Goal: Task Accomplishment & Management: Manage account settings

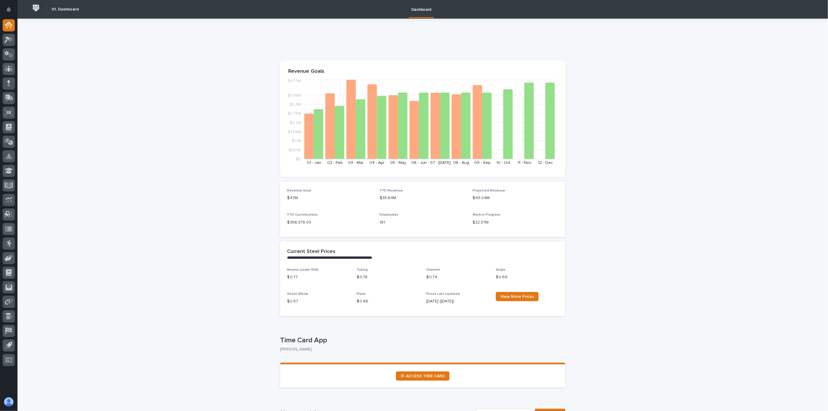
click at [11, 243] on icon at bounding box center [9, 243] width 5 height 7
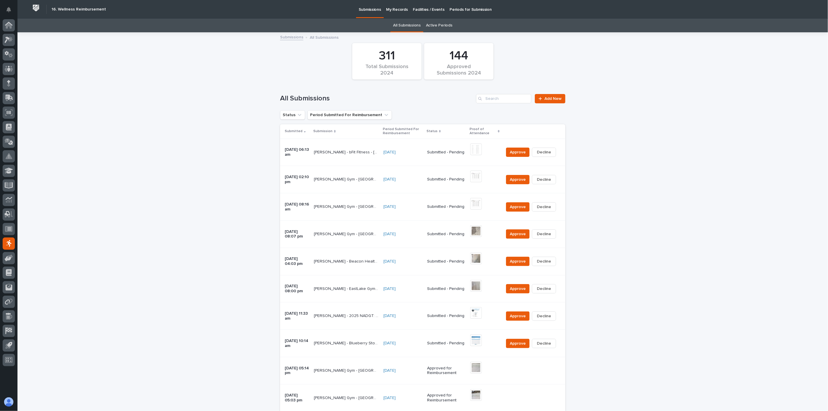
click at [345, 347] on div "[PERSON_NAME] - Blueberry Stomp 5k - [GEOGRAPHIC_DATA] [US_STATE] - [DATE] [PER…" at bounding box center [346, 344] width 65 height 10
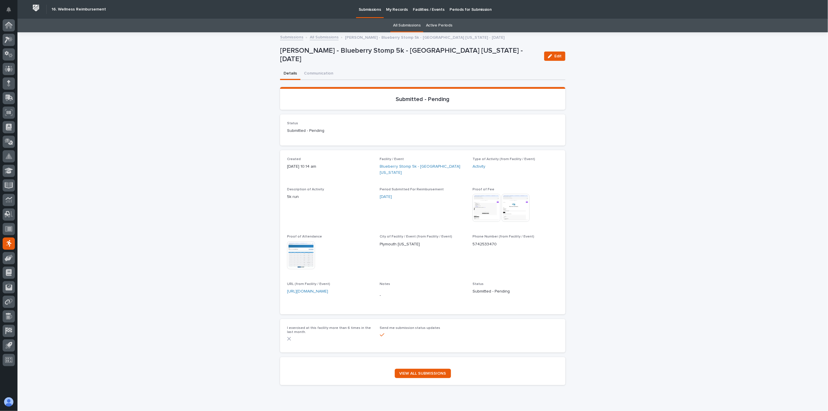
click at [487, 203] on img at bounding box center [487, 208] width 28 height 28
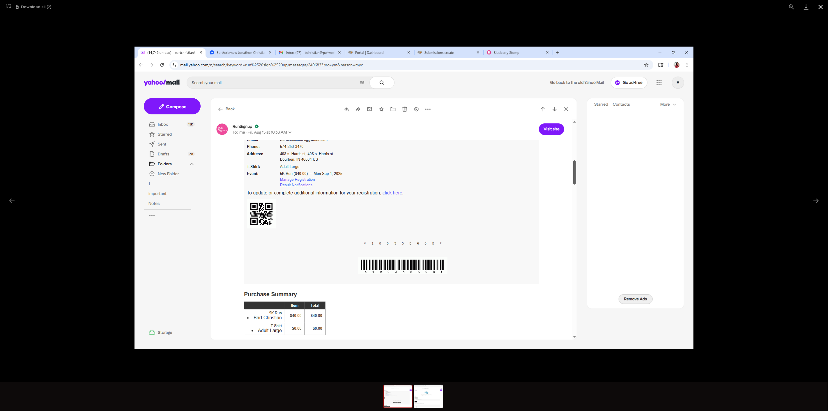
click at [822, 7] on button "Close gallery" at bounding box center [821, 7] width 15 height 14
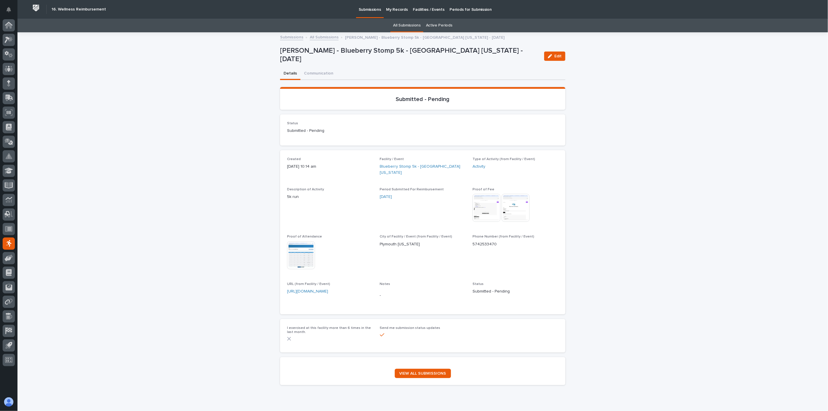
click at [510, 206] on img at bounding box center [516, 208] width 28 height 28
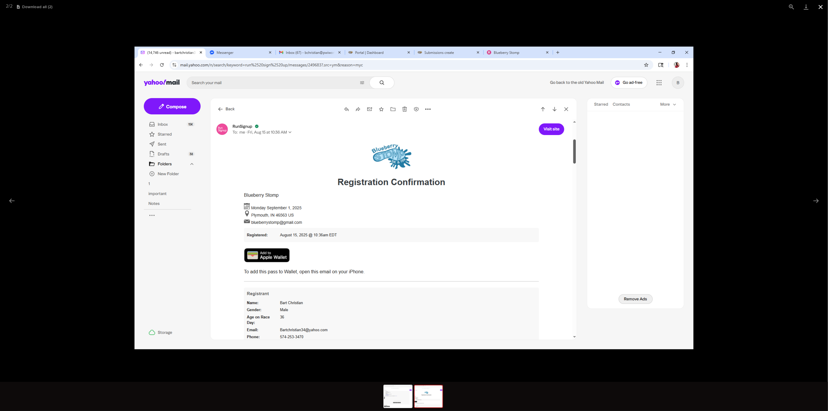
click at [820, 8] on button "Close gallery" at bounding box center [821, 7] width 15 height 14
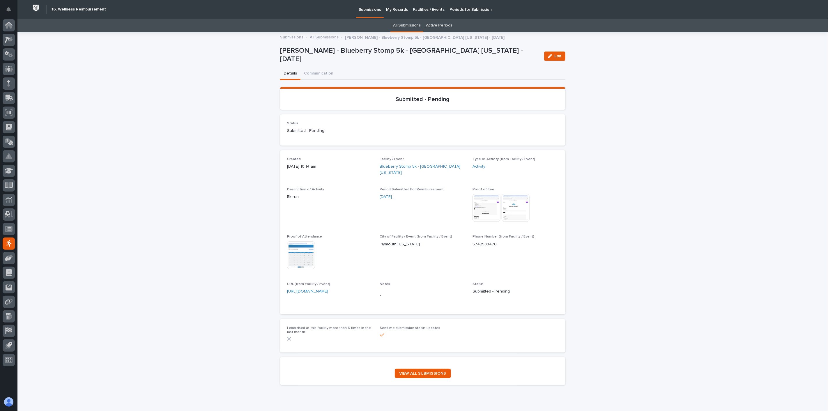
click at [304, 253] on img at bounding box center [301, 255] width 28 height 28
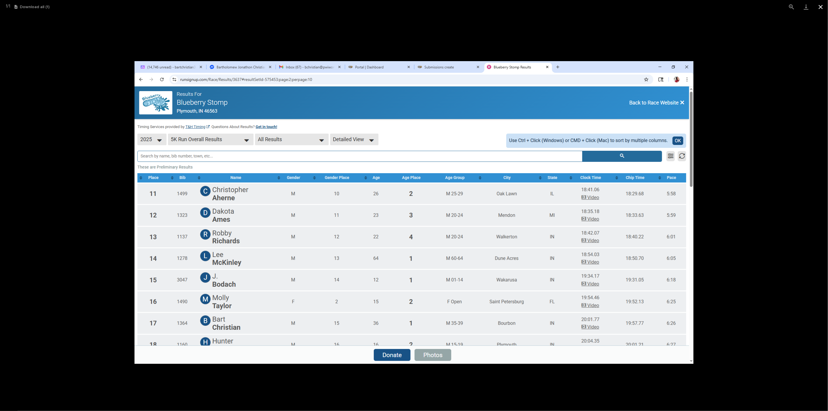
click at [819, 8] on button "Close gallery" at bounding box center [821, 7] width 15 height 14
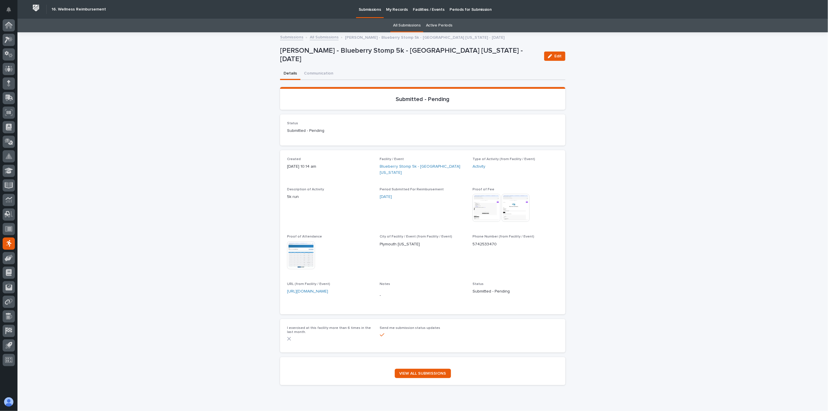
click at [322, 38] on link "All Submissions" at bounding box center [324, 36] width 29 height 7
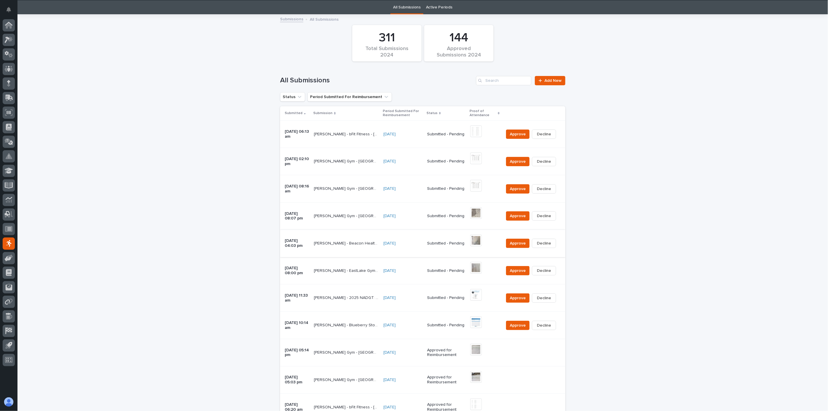
scroll to position [19, 0]
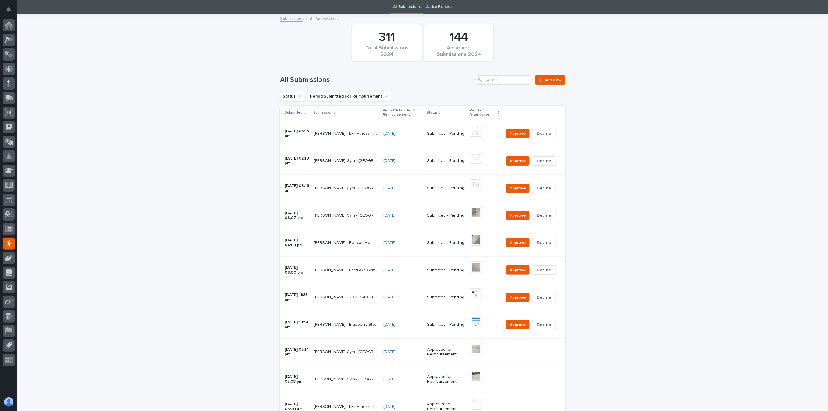
click at [353, 302] on div "[PERSON_NAME] - 2025 NADGT: C-Tier @ [PERSON_NAME] Presented by Discmania - [DA…" at bounding box center [346, 298] width 65 height 10
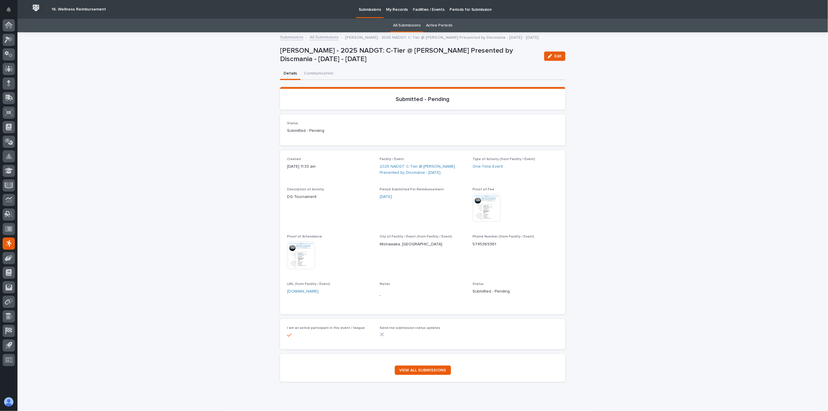
click at [482, 202] on img at bounding box center [487, 208] width 28 height 28
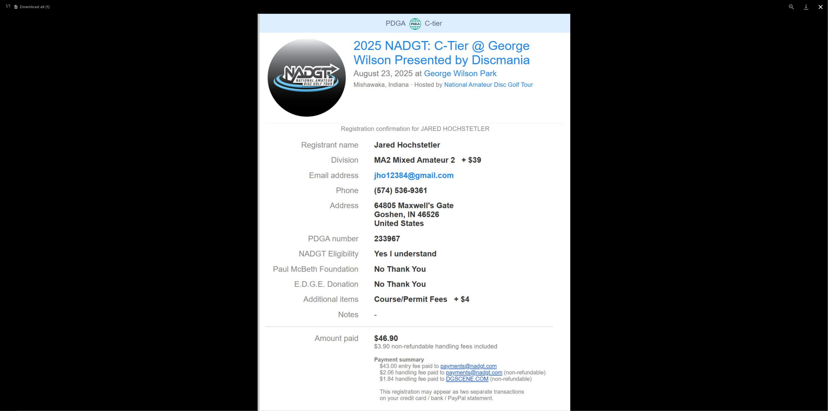
click at [821, 6] on button "Close gallery" at bounding box center [821, 7] width 15 height 14
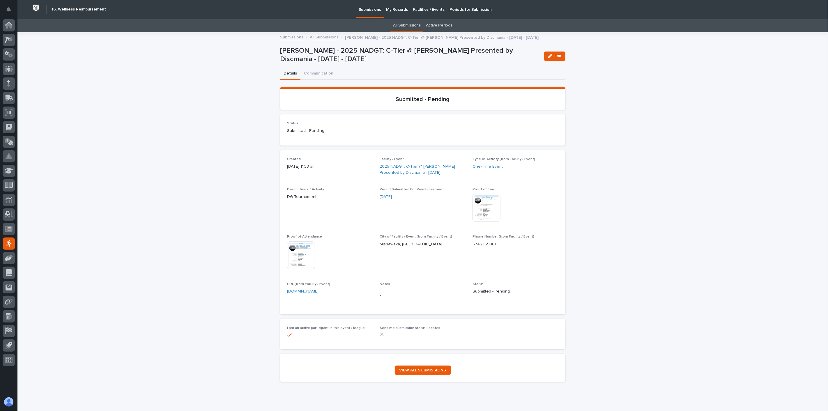
click at [302, 258] on img at bounding box center [301, 255] width 28 height 28
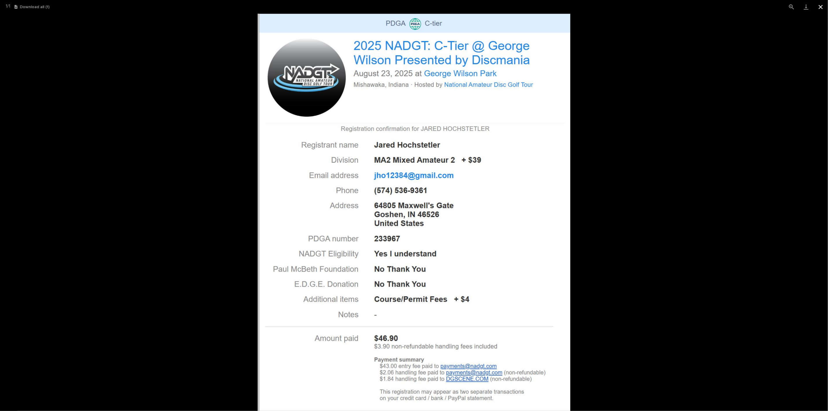
click at [821, 8] on button "Close gallery" at bounding box center [821, 7] width 15 height 14
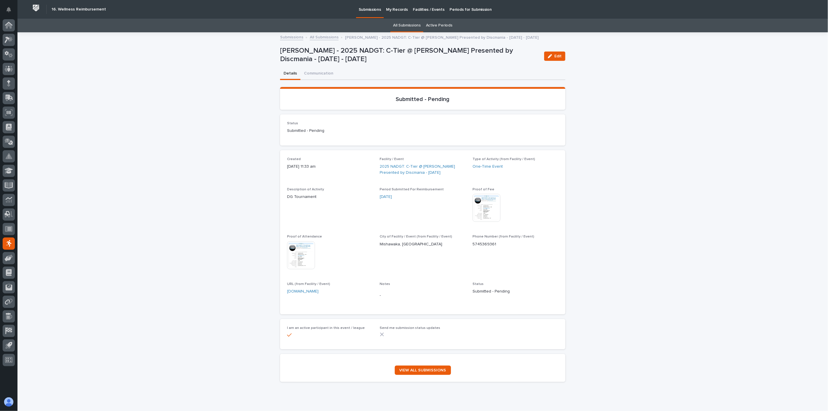
click at [481, 207] on img at bounding box center [487, 208] width 28 height 28
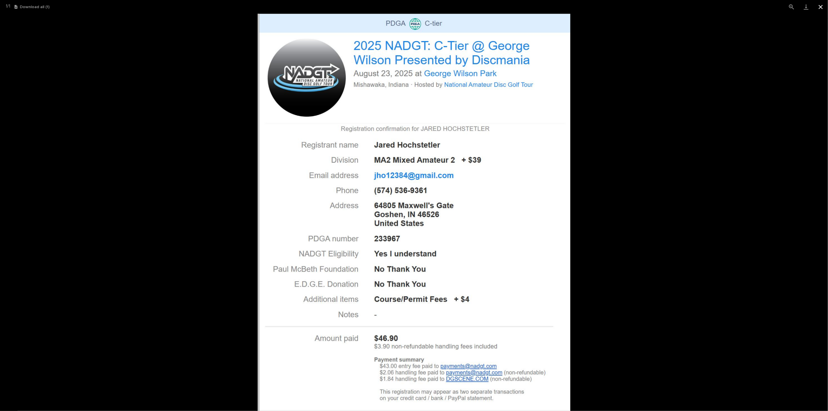
click at [822, 7] on button "Close gallery" at bounding box center [821, 7] width 15 height 14
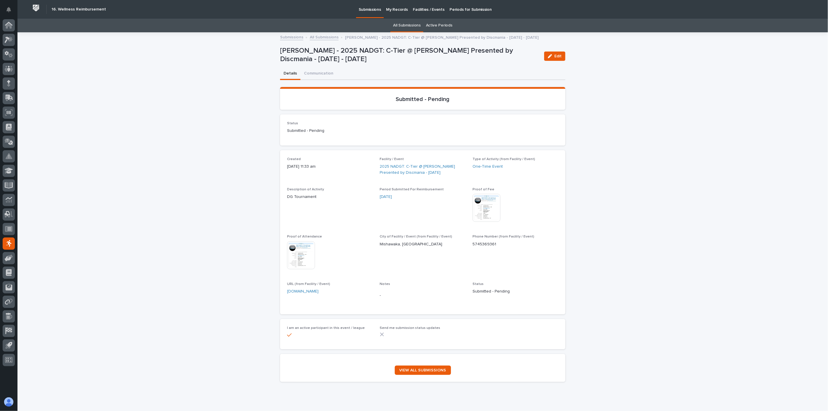
click at [328, 37] on link "All Submissions" at bounding box center [324, 36] width 29 height 7
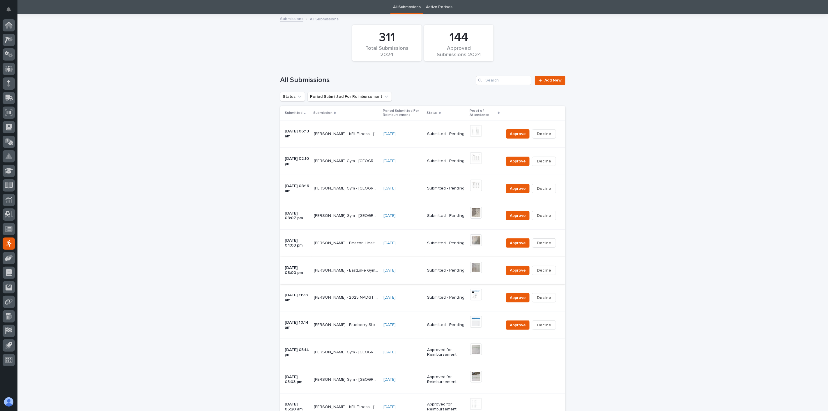
scroll to position [19, 0]
click at [350, 274] on div "[PERSON_NAME] - EastLake Gym - [GEOGRAPHIC_DATA] - [DATE] [PERSON_NAME] - EastL…" at bounding box center [346, 271] width 65 height 10
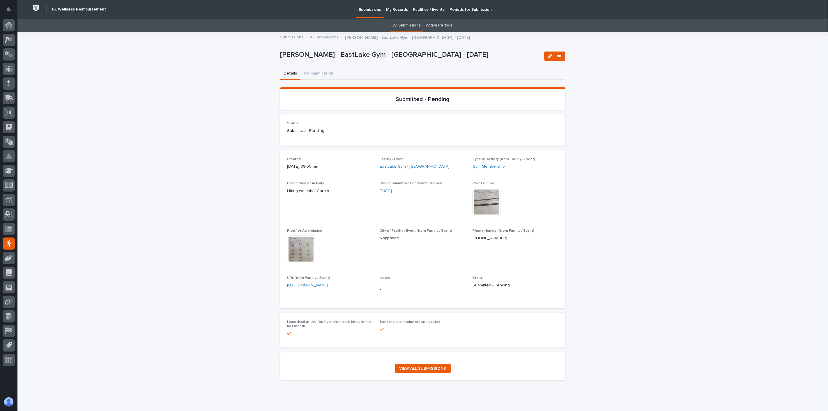
click at [483, 203] on img at bounding box center [487, 202] width 28 height 28
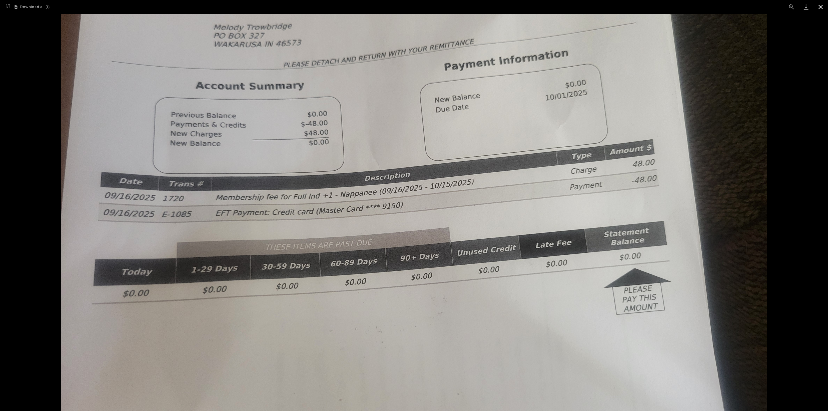
click at [823, 6] on button "Close gallery" at bounding box center [821, 7] width 15 height 14
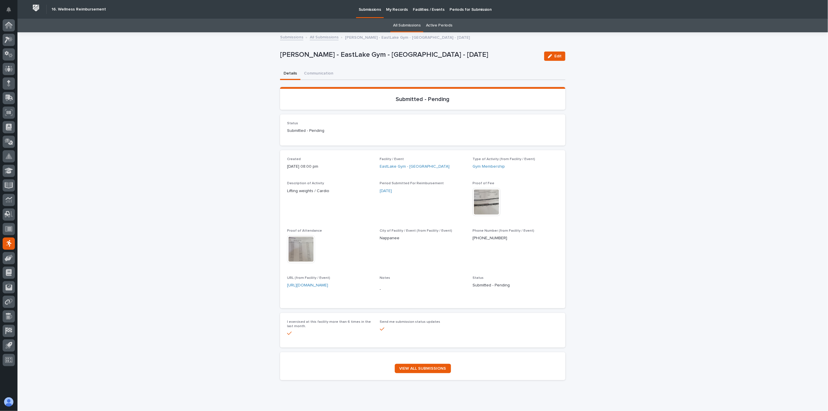
click at [296, 249] on img at bounding box center [301, 249] width 28 height 28
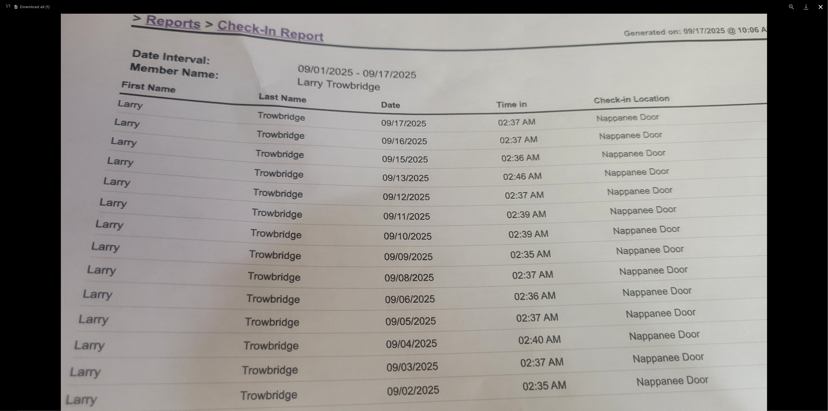
click at [821, 6] on button "Close gallery" at bounding box center [821, 7] width 15 height 14
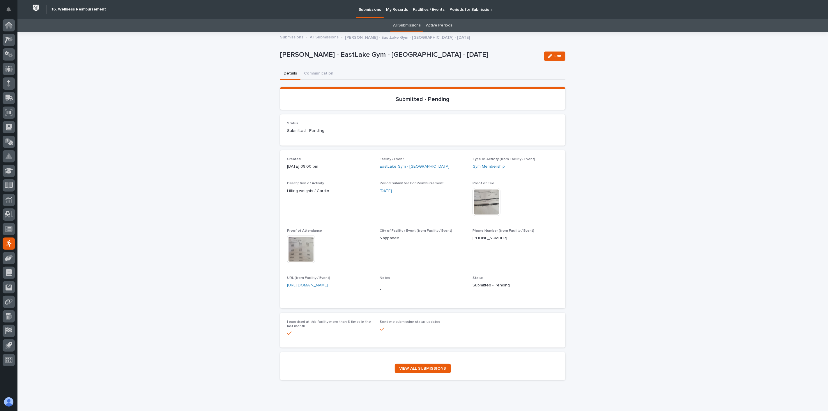
click at [322, 40] on link "All Submissions" at bounding box center [324, 36] width 29 height 7
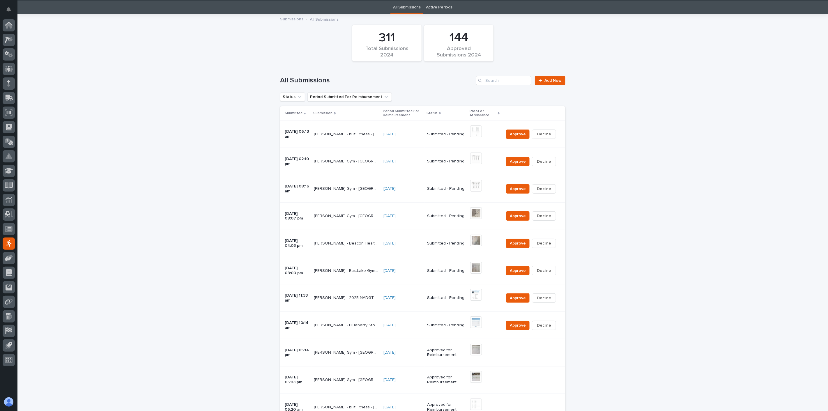
scroll to position [19, 0]
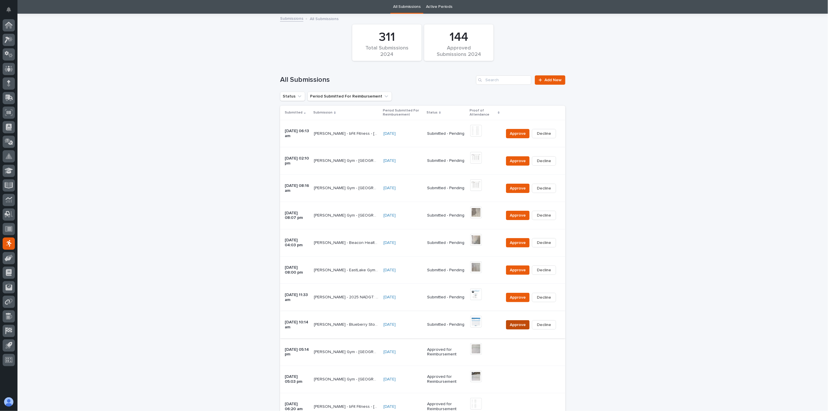
click at [514, 325] on span "Approve" at bounding box center [518, 325] width 16 height 6
click at [518, 297] on span "Approve" at bounding box center [518, 298] width 16 height 6
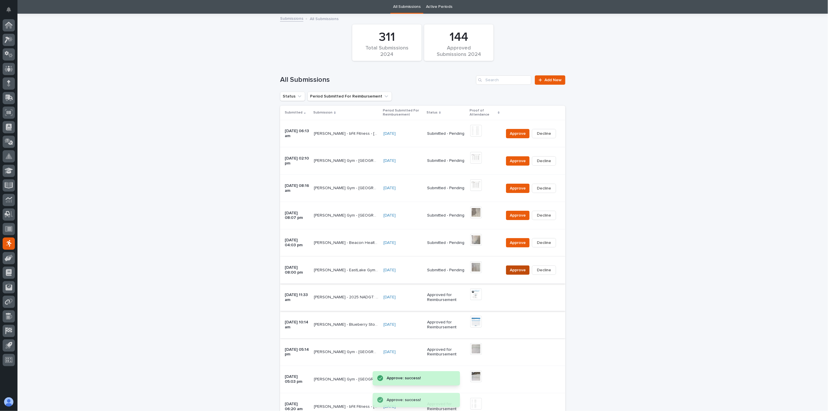
click at [519, 271] on span "Approve" at bounding box center [518, 270] width 16 height 6
click at [347, 248] on td "[PERSON_NAME] - Beacon Health & Fitness - [GEOGRAPHIC_DATA] - [DATE] [PERSON_NA…" at bounding box center [347, 242] width 70 height 27
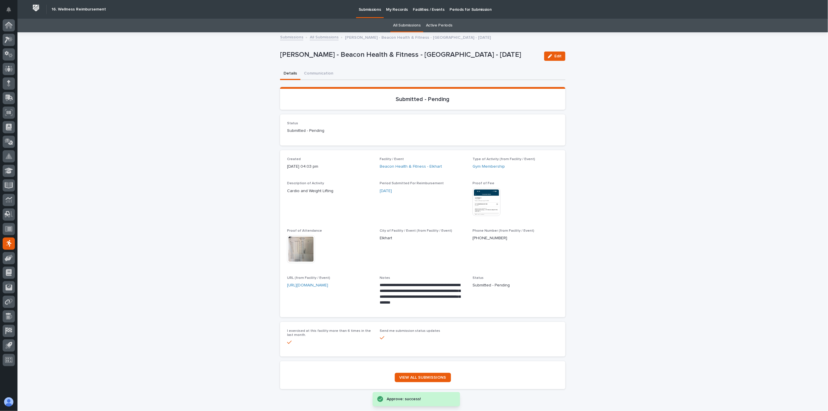
click at [493, 195] on img at bounding box center [487, 202] width 28 height 28
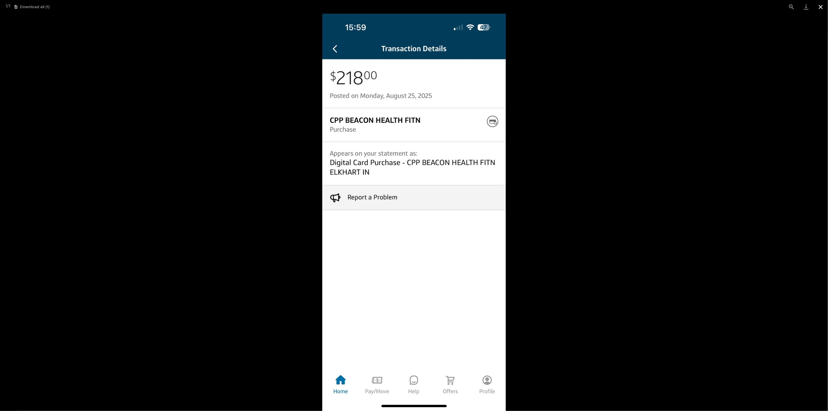
click at [822, 7] on button "Close gallery" at bounding box center [821, 7] width 15 height 14
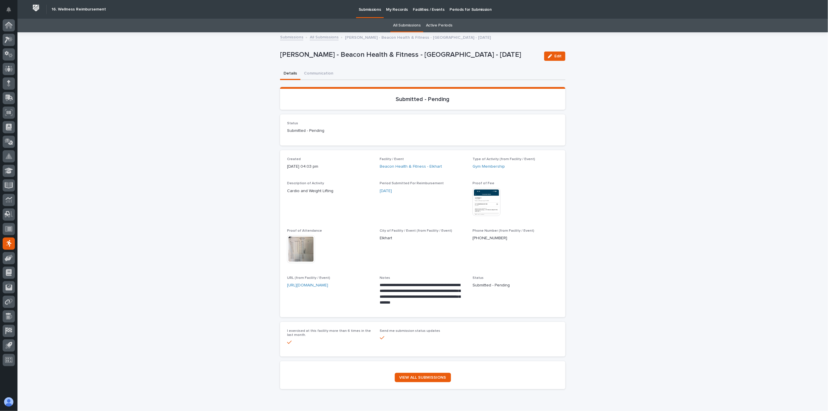
click at [296, 250] on img at bounding box center [301, 249] width 28 height 28
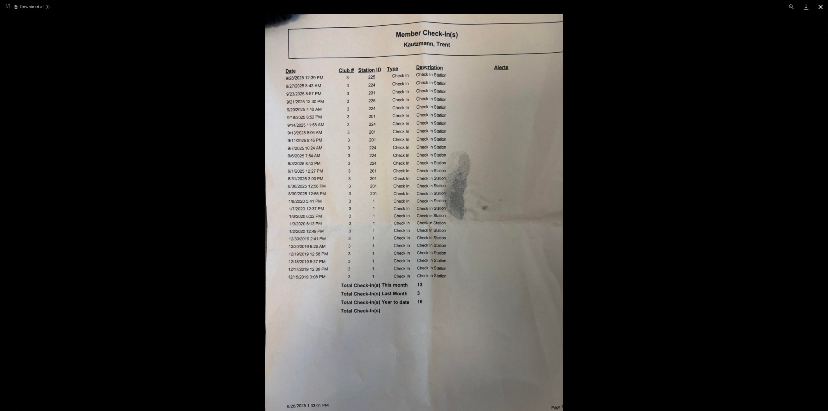
click at [822, 9] on button "Close gallery" at bounding box center [821, 7] width 15 height 14
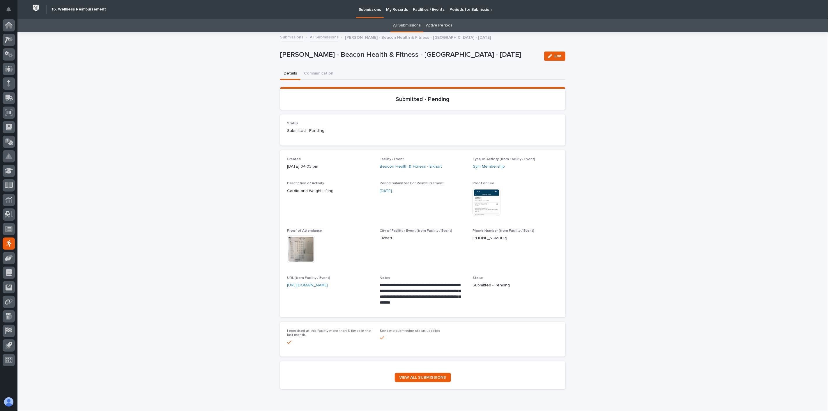
click at [323, 39] on link "All Submissions" at bounding box center [324, 36] width 29 height 7
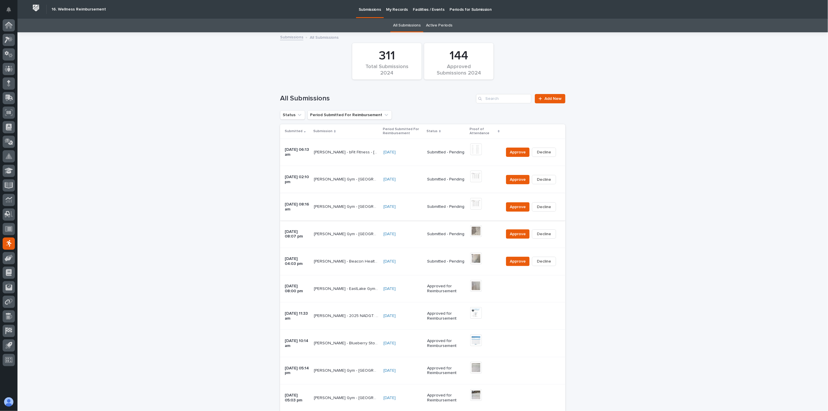
scroll to position [19, 0]
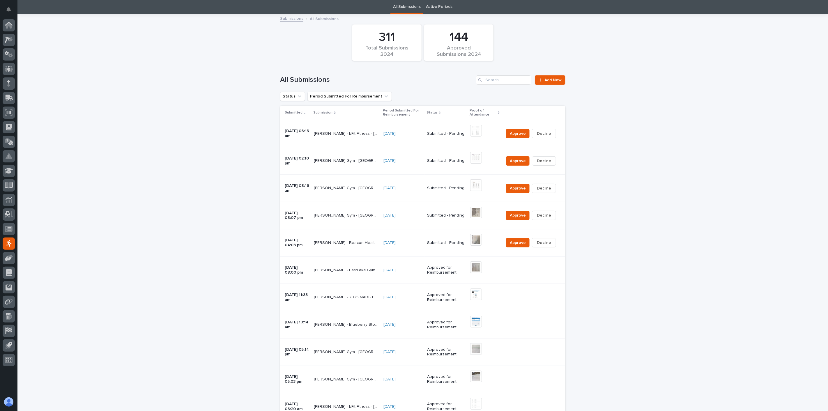
click at [346, 220] on div "[PERSON_NAME] Gym - [GEOGRAPHIC_DATA] - [DATE] [PERSON_NAME] Gym - [GEOGRAPHIC_…" at bounding box center [346, 216] width 65 height 10
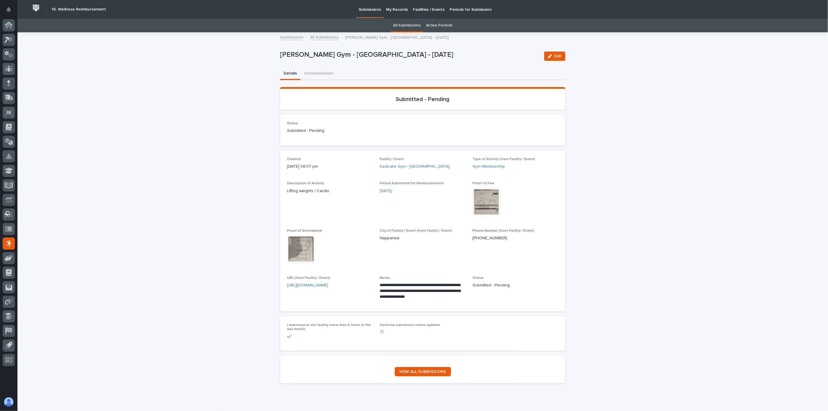
click at [483, 205] on img at bounding box center [487, 202] width 28 height 28
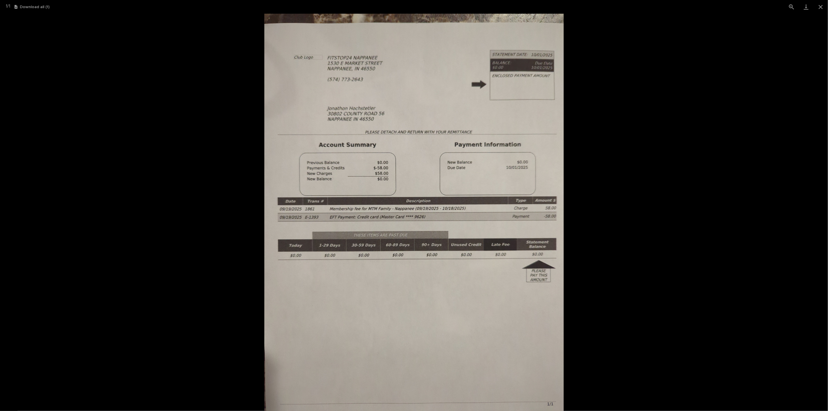
drag, startPoint x: 823, startPoint y: 8, endPoint x: 788, endPoint y: 114, distance: 112.5
click at [788, 114] on div "1 / 1 Download all ( 1 )" at bounding box center [414, 205] width 828 height 411
click at [823, 6] on button "Close gallery" at bounding box center [821, 7] width 15 height 14
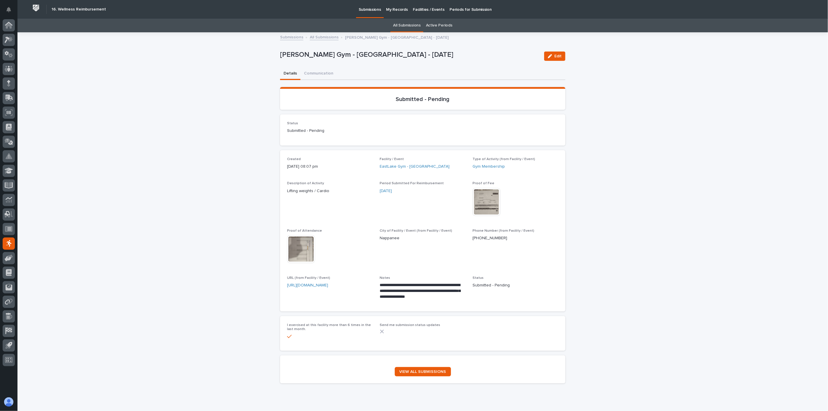
click at [296, 251] on img at bounding box center [301, 249] width 28 height 28
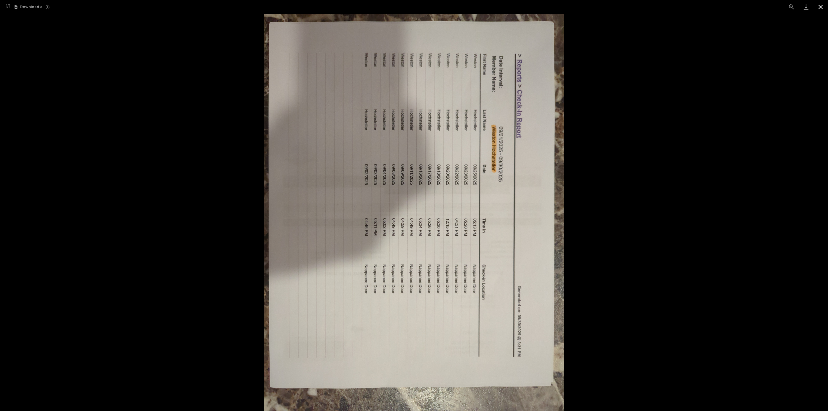
click at [821, 5] on button "Close gallery" at bounding box center [821, 7] width 15 height 14
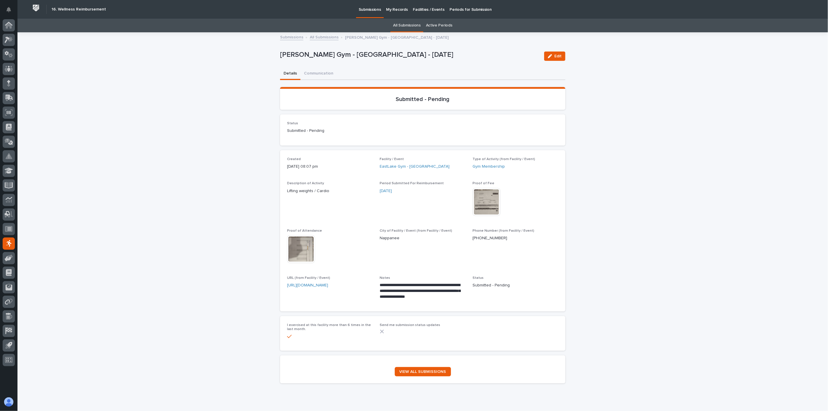
click at [485, 197] on img at bounding box center [487, 202] width 28 height 28
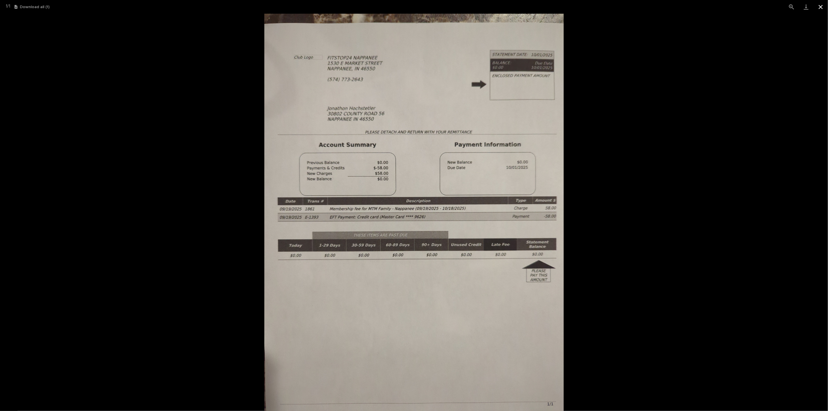
click at [822, 6] on button "Close gallery" at bounding box center [821, 7] width 15 height 14
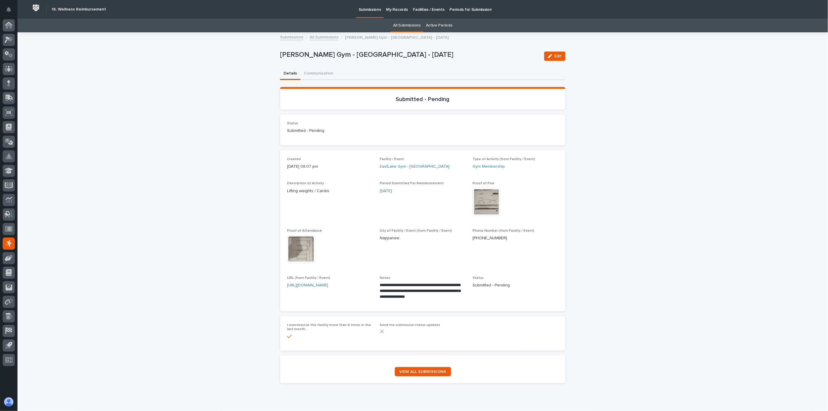
click at [486, 200] on img at bounding box center [487, 202] width 28 height 28
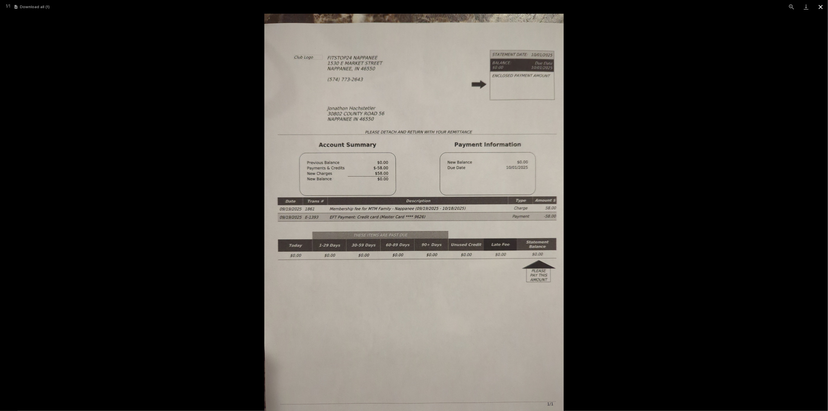
click at [823, 6] on button "Close gallery" at bounding box center [821, 7] width 15 height 14
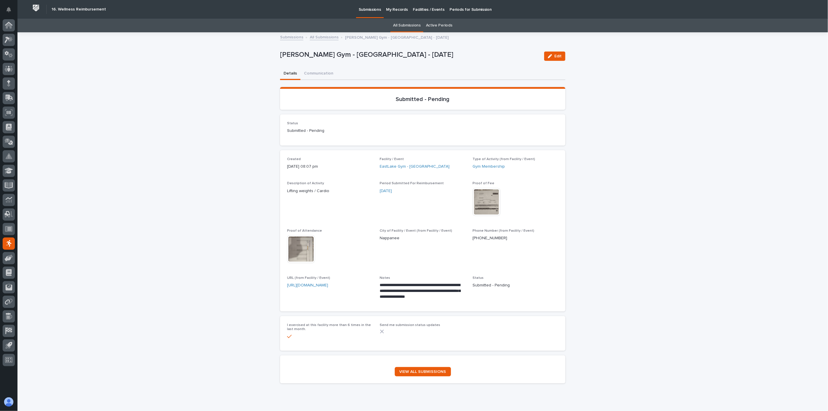
click at [327, 38] on link "All Submissions" at bounding box center [324, 36] width 29 height 7
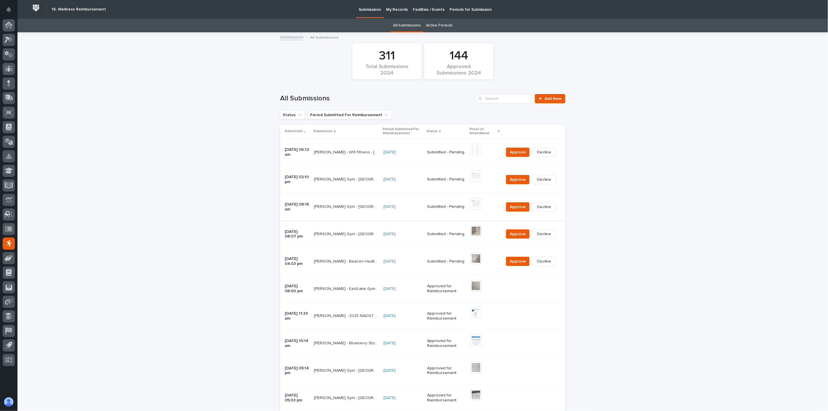
scroll to position [19, 0]
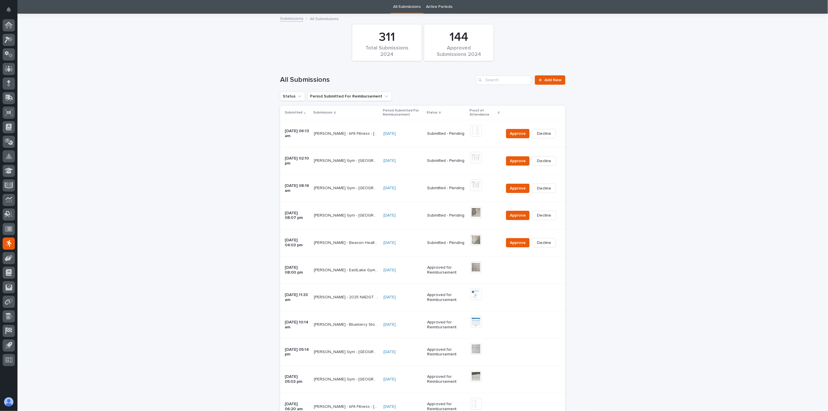
click at [356, 196] on td "[PERSON_NAME] Gym - [GEOGRAPHIC_DATA] - [DATE] [PERSON_NAME] Gym - [GEOGRAPHIC_…" at bounding box center [347, 188] width 70 height 27
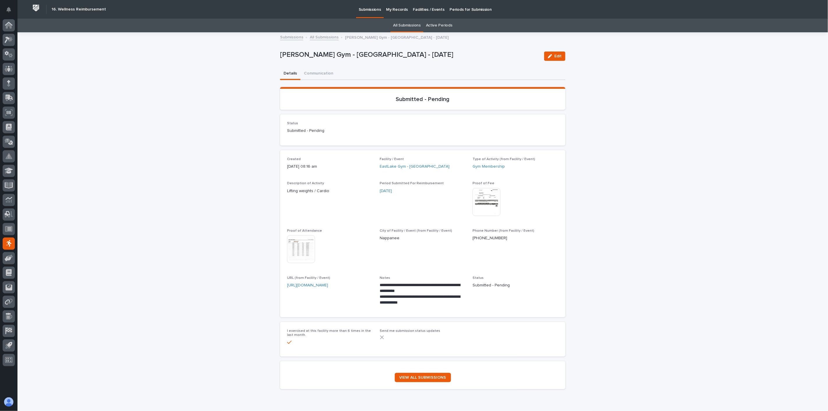
click at [484, 203] on img at bounding box center [487, 202] width 28 height 28
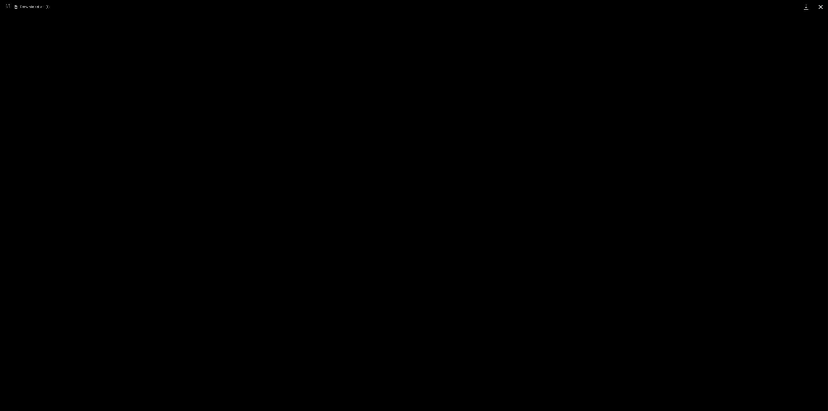
click at [821, 6] on button "Close gallery" at bounding box center [821, 7] width 15 height 14
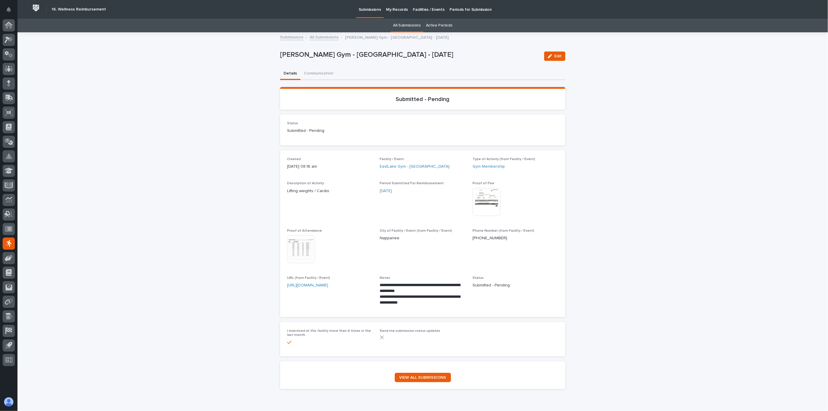
click at [298, 245] on img at bounding box center [301, 249] width 28 height 28
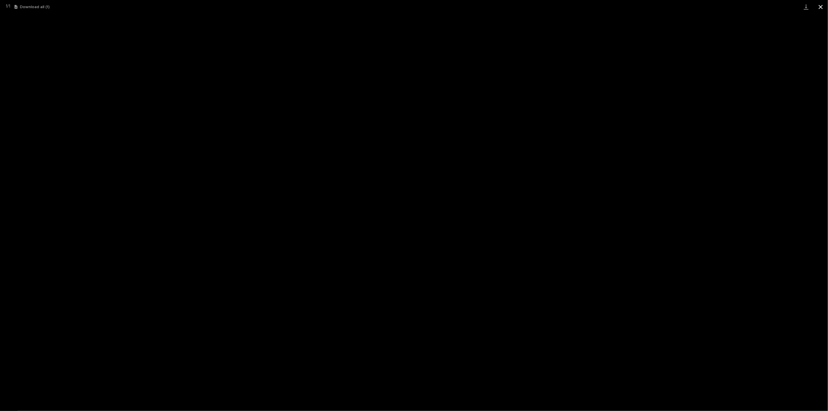
click at [821, 7] on button "Close gallery" at bounding box center [821, 7] width 15 height 14
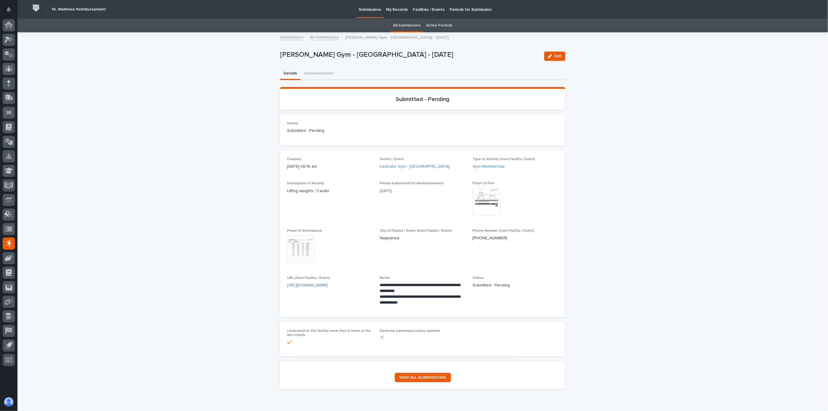
click at [324, 37] on link "All Submissions" at bounding box center [324, 36] width 29 height 7
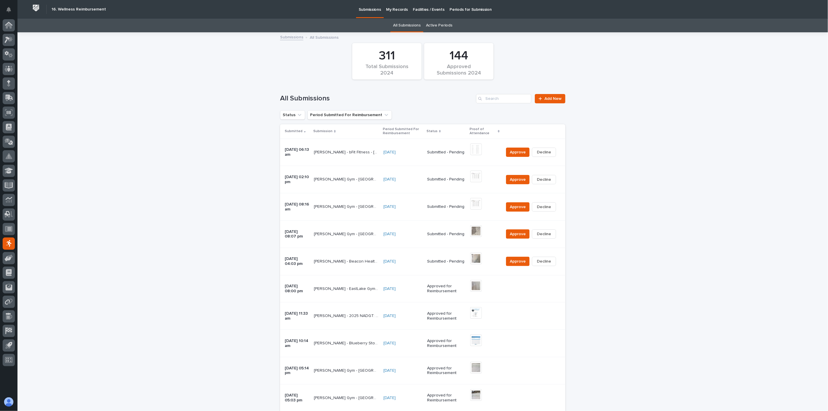
scroll to position [19, 0]
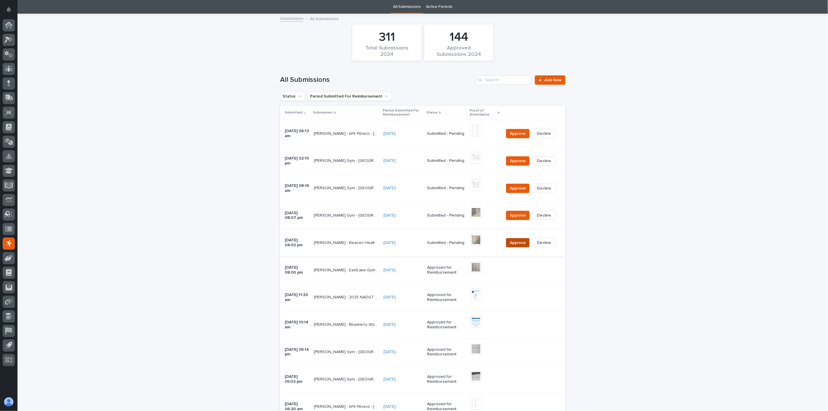
click at [515, 243] on span "Approve" at bounding box center [518, 243] width 16 height 6
click at [519, 216] on span "Approve" at bounding box center [518, 216] width 16 height 6
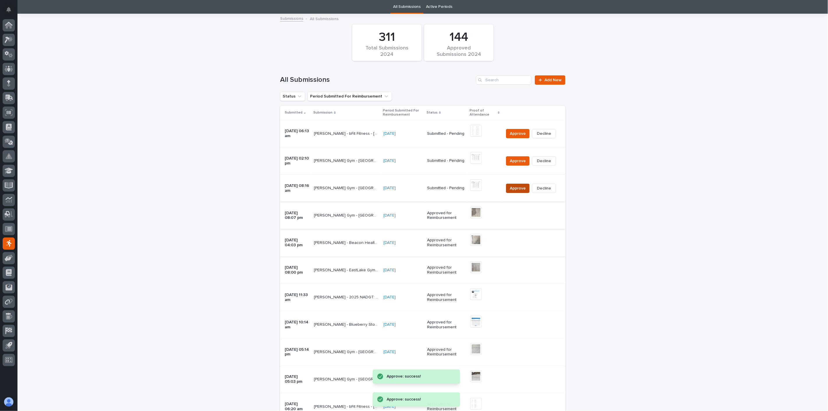
click at [518, 188] on span "Approve" at bounding box center [518, 189] width 16 height 6
click at [340, 169] on td "[PERSON_NAME] Gym - [GEOGRAPHIC_DATA] - [DATE] [PERSON_NAME][GEOGRAPHIC_DATA] G…" at bounding box center [347, 160] width 70 height 27
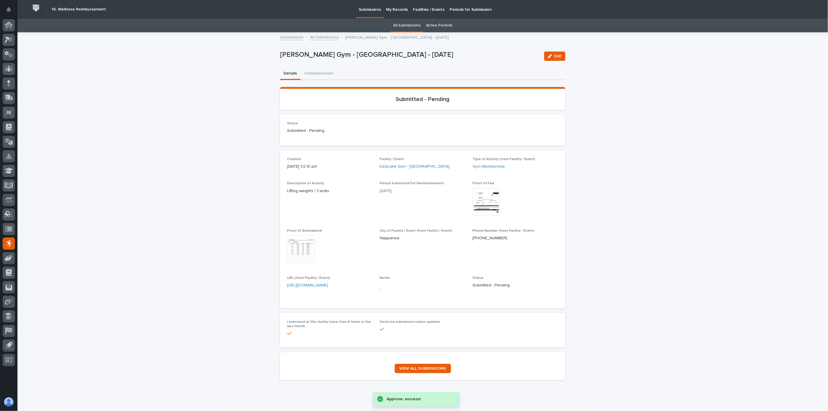
click at [482, 195] on img at bounding box center [487, 202] width 28 height 28
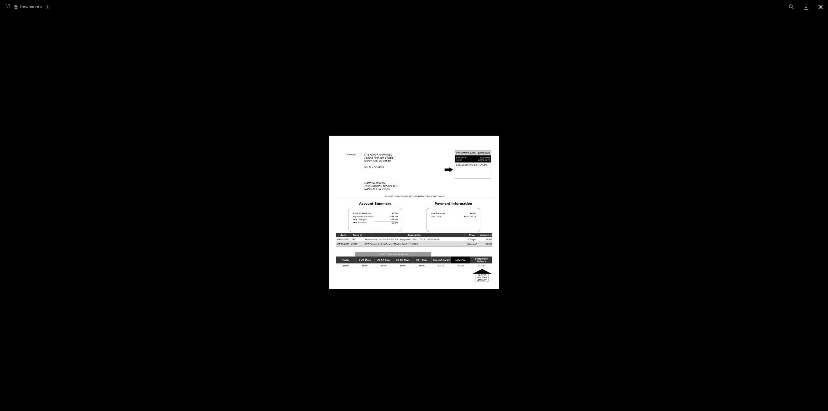
click at [821, 7] on button "Close gallery" at bounding box center [821, 7] width 15 height 14
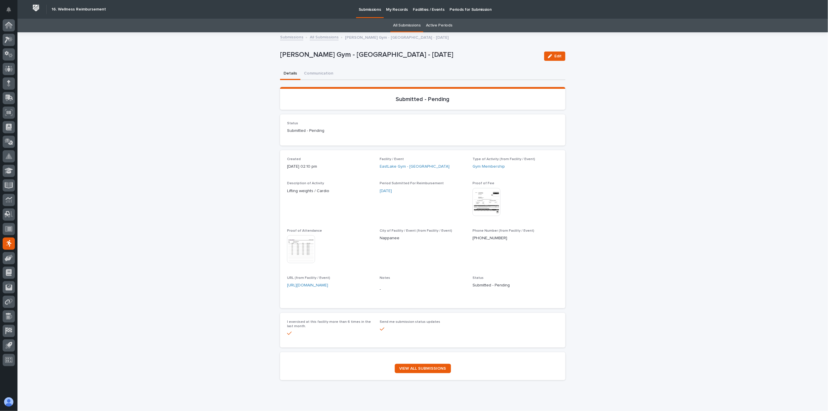
click at [305, 250] on img at bounding box center [301, 249] width 28 height 28
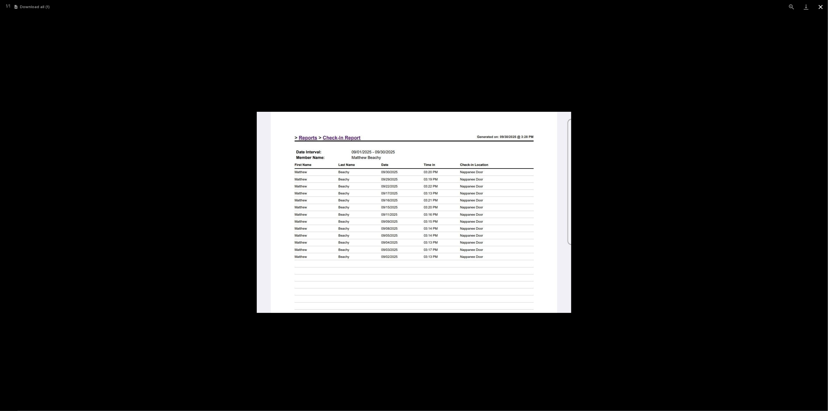
click at [821, 7] on button "Close gallery" at bounding box center [821, 7] width 15 height 14
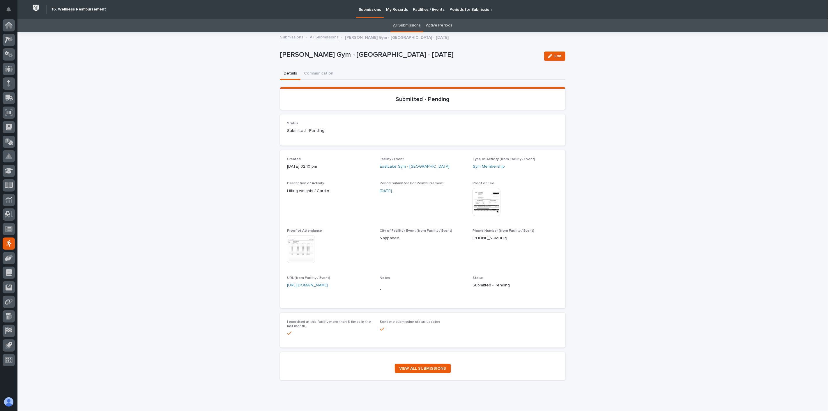
click at [332, 37] on link "All Submissions" at bounding box center [324, 36] width 29 height 7
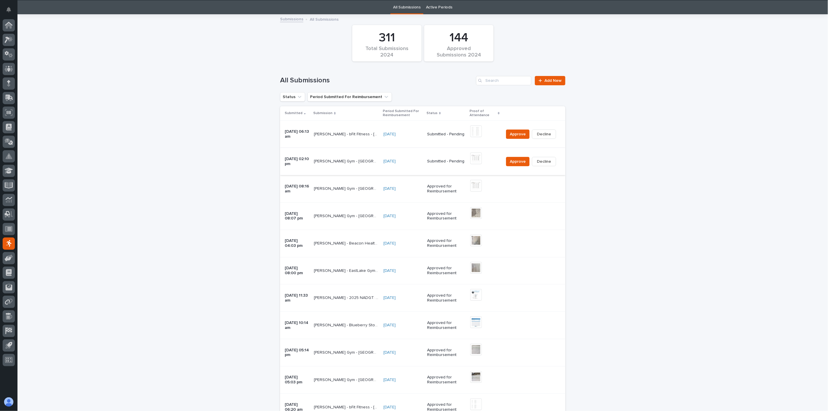
scroll to position [19, 0]
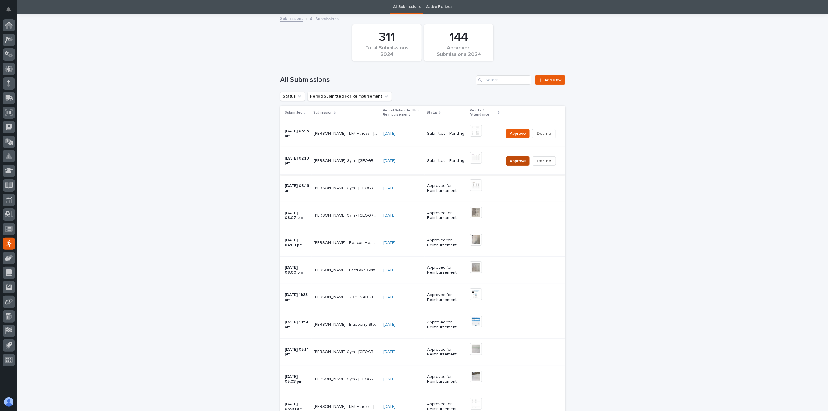
click at [517, 160] on span "Approve" at bounding box center [518, 161] width 16 height 6
click at [358, 223] on td "[PERSON_NAME] Gym - [GEOGRAPHIC_DATA] - [DATE] [PERSON_NAME] Gym - [GEOGRAPHIC_…" at bounding box center [347, 215] width 70 height 27
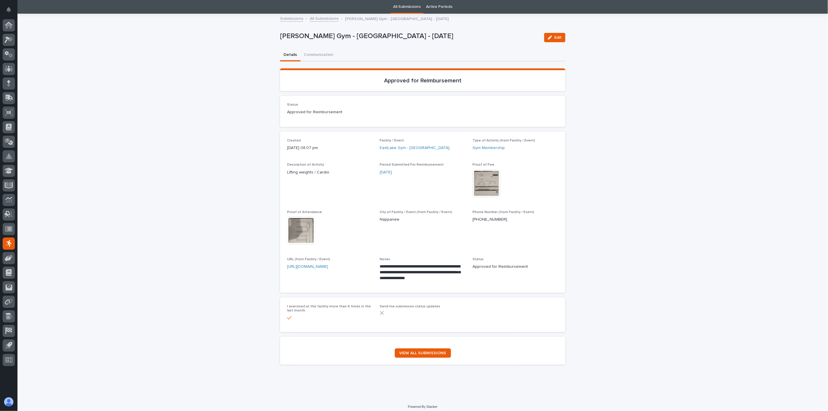
click at [320, 19] on link "All Submissions" at bounding box center [324, 18] width 29 height 7
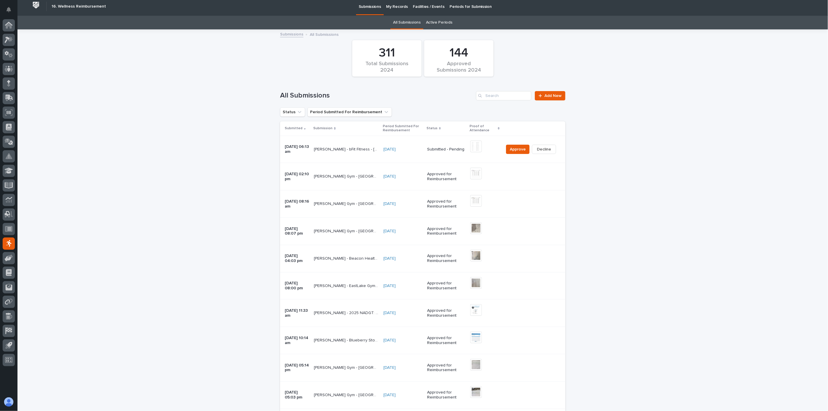
scroll to position [19, 0]
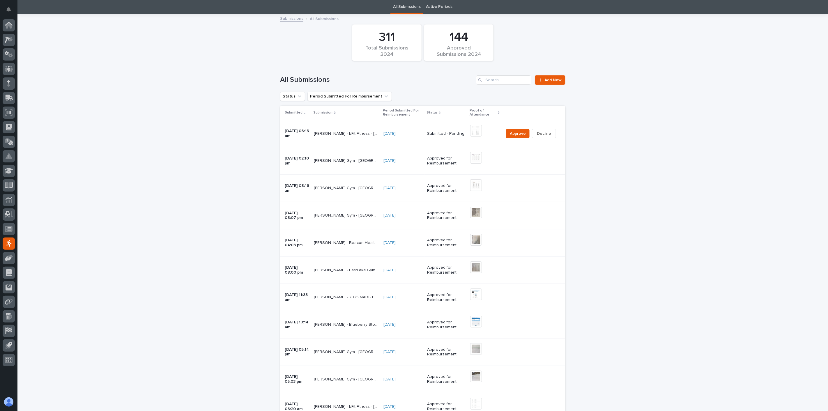
click at [347, 141] on td "[PERSON_NAME] - bFit Fitness - [GEOGRAPHIC_DATA] - [DATE] [PERSON_NAME] - bFit …" at bounding box center [347, 133] width 70 height 27
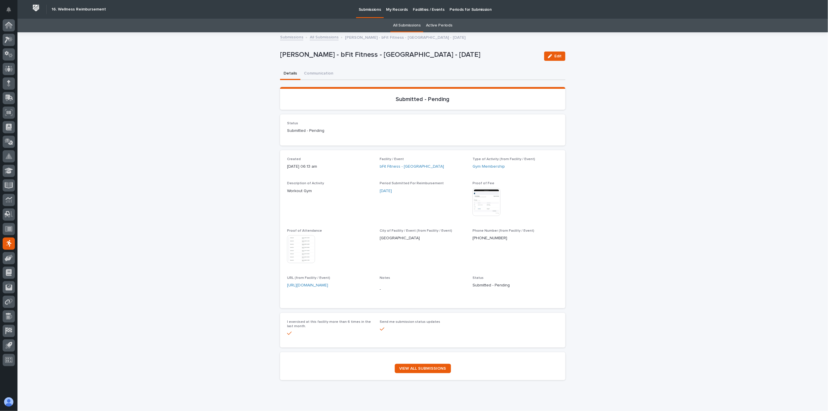
click at [480, 195] on img at bounding box center [487, 202] width 28 height 28
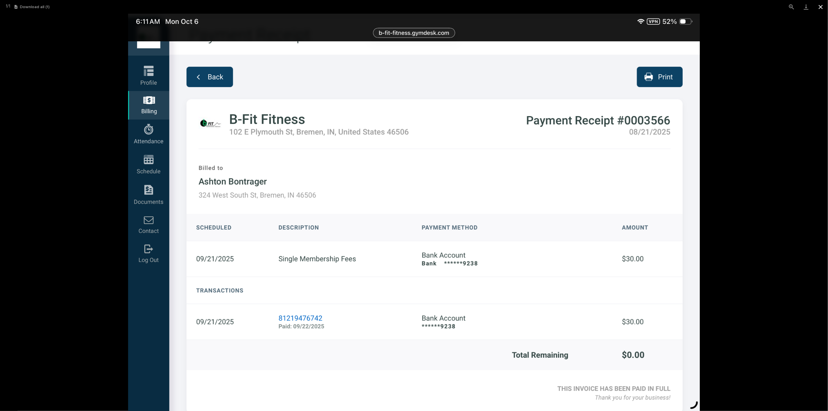
click at [822, 8] on button "Close gallery" at bounding box center [821, 7] width 15 height 14
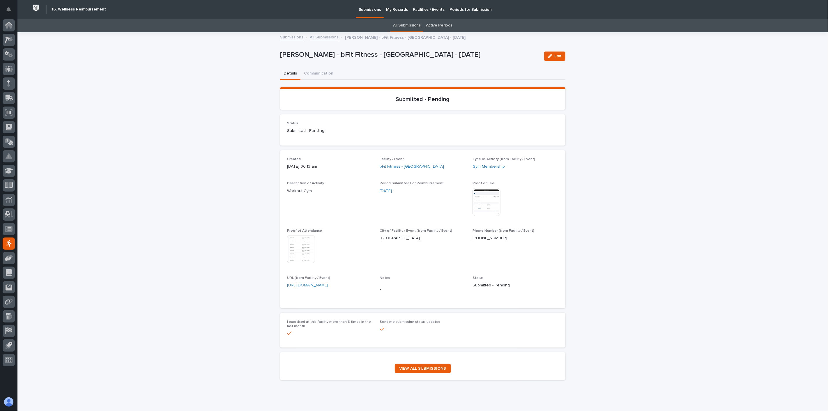
click at [293, 248] on img at bounding box center [301, 249] width 28 height 28
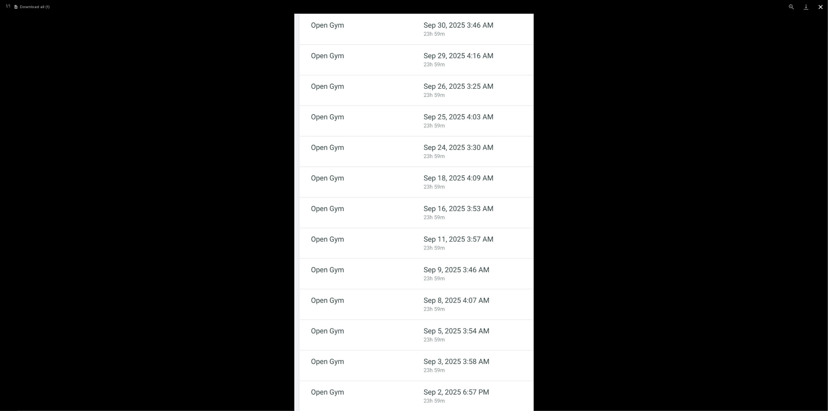
click at [822, 8] on button "Close gallery" at bounding box center [821, 7] width 15 height 14
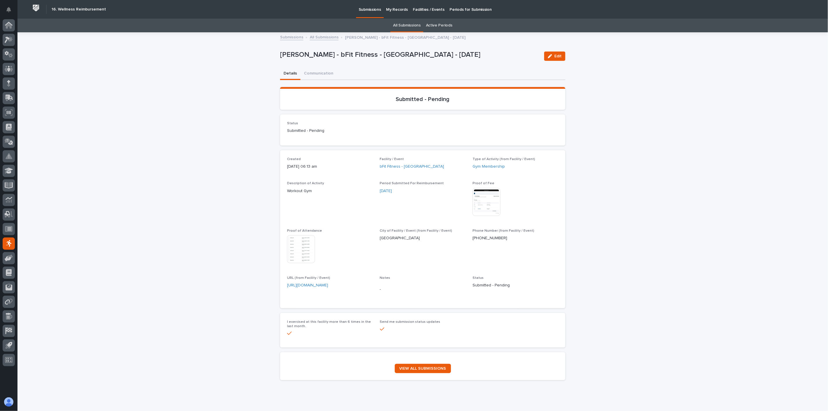
click at [327, 36] on link "All Submissions" at bounding box center [324, 36] width 29 height 7
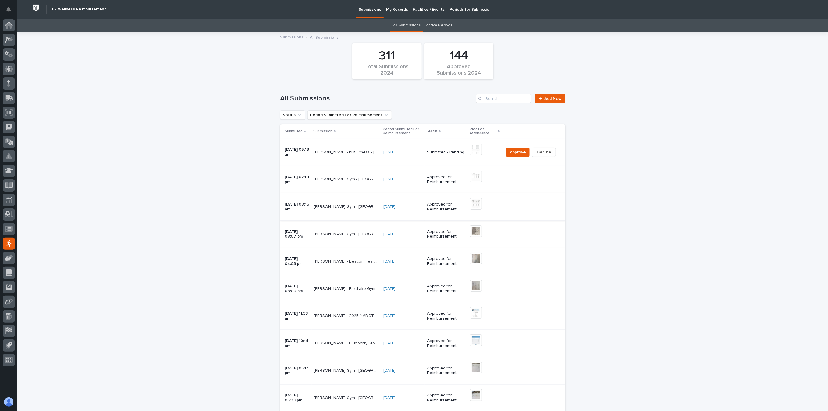
scroll to position [19, 0]
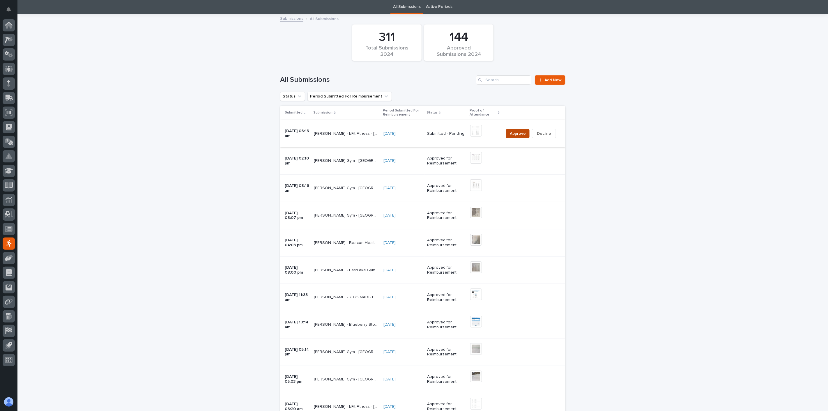
click at [519, 132] on span "Approve" at bounding box center [518, 134] width 16 height 6
click at [516, 133] on span "Approve" at bounding box center [518, 134] width 16 height 6
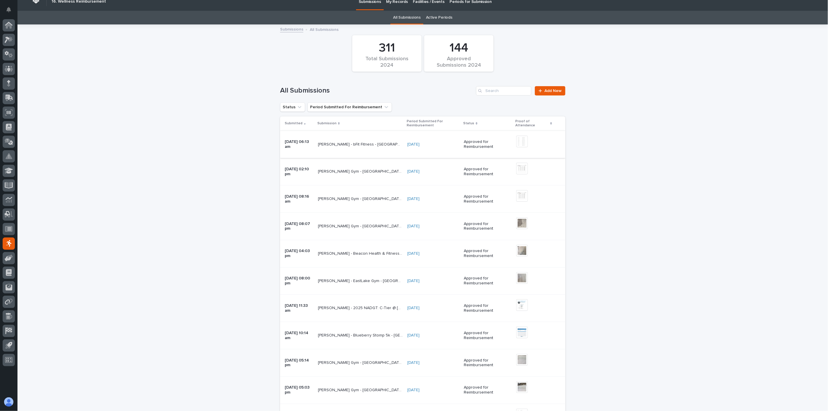
scroll to position [0, 0]
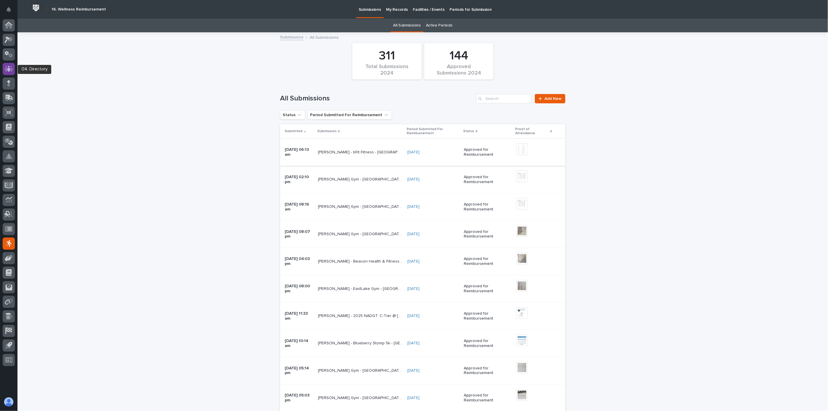
click at [10, 69] on icon at bounding box center [9, 69] width 8 height 7
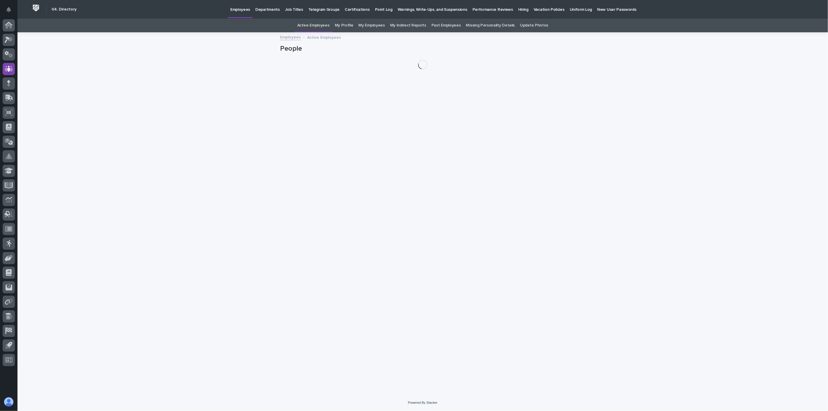
click at [518, 11] on p "Hiring" at bounding box center [523, 6] width 10 height 12
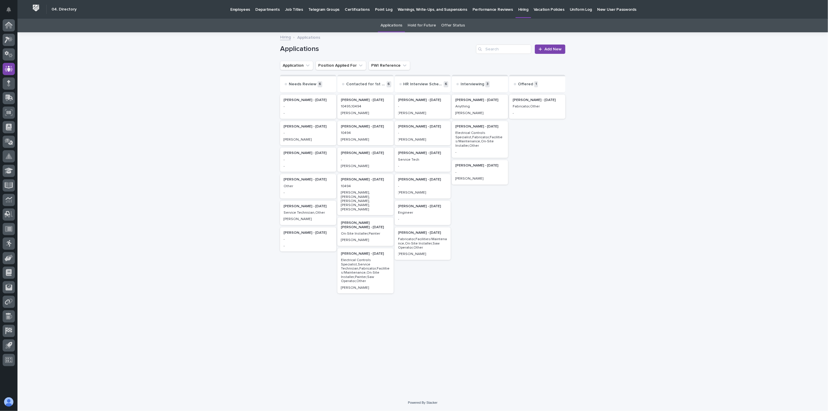
click at [475, 141] on p "Electrical Controls Specialist,Fabricator,Facilities/Maintenance,On-Site Instal…" at bounding box center [480, 139] width 49 height 17
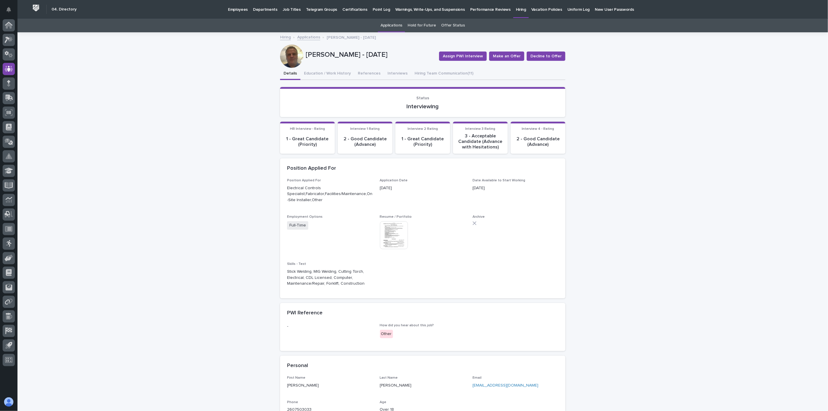
click at [396, 237] on img at bounding box center [394, 235] width 28 height 28
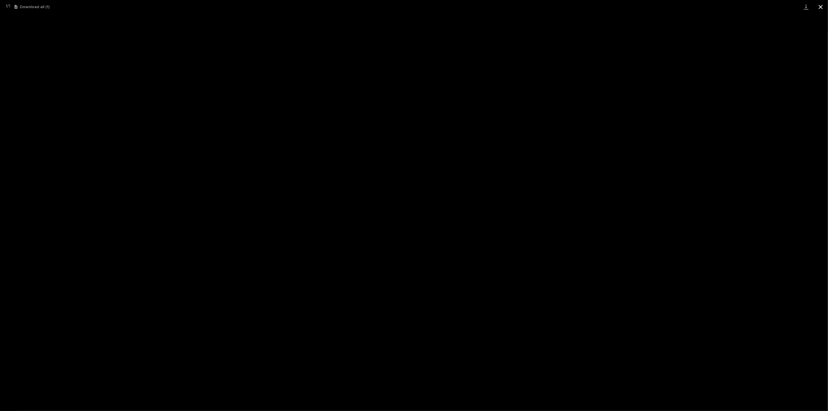
click at [823, 8] on button "Close gallery" at bounding box center [821, 7] width 15 height 14
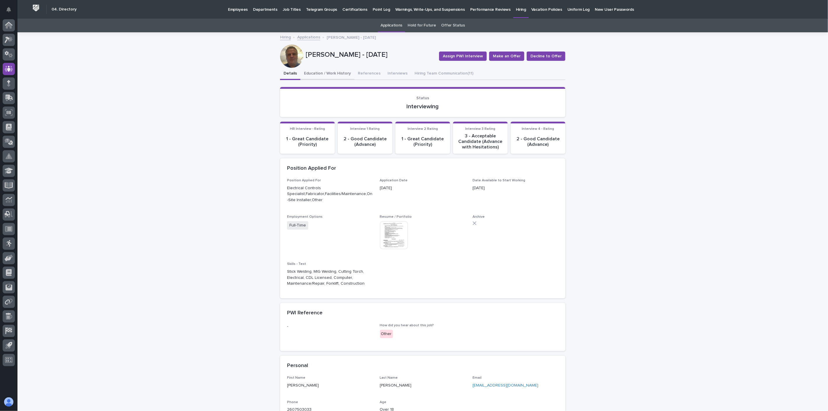
click at [334, 72] on button "Education / Work History" at bounding box center [328, 74] width 54 height 12
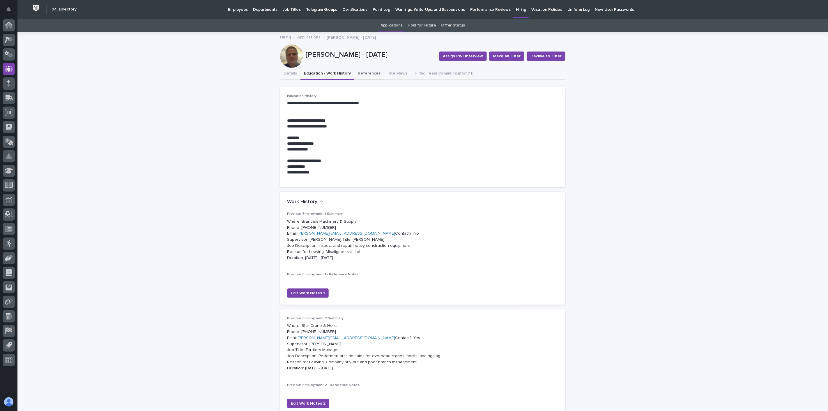
click at [363, 73] on button "References" at bounding box center [369, 74] width 30 height 12
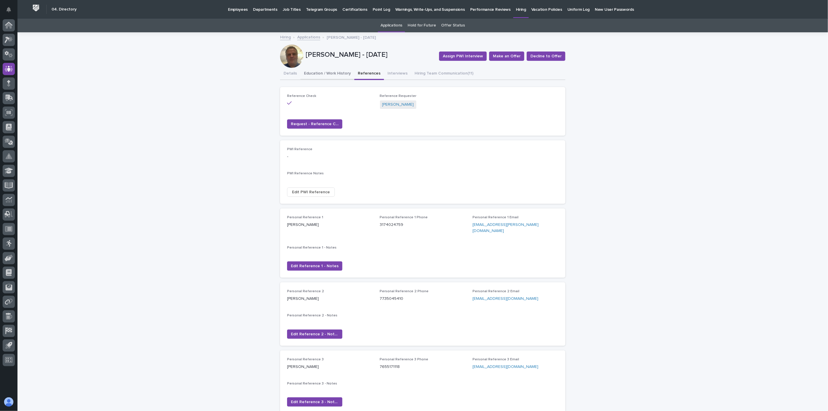
click at [326, 71] on button "Education / Work History" at bounding box center [328, 74] width 54 height 12
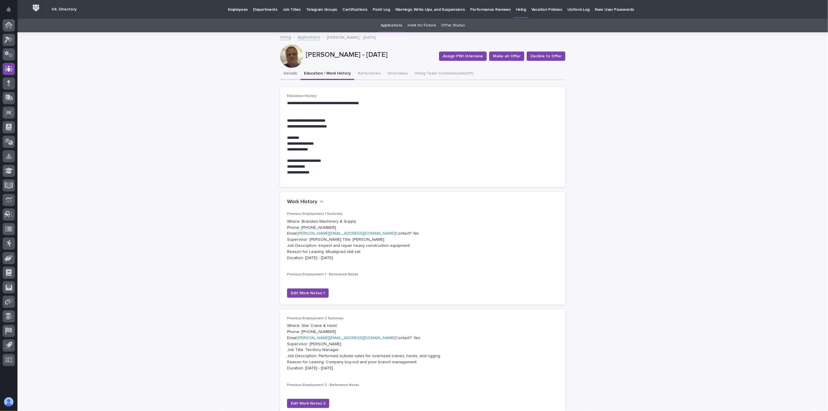
click at [292, 74] on button "Details" at bounding box center [290, 74] width 20 height 12
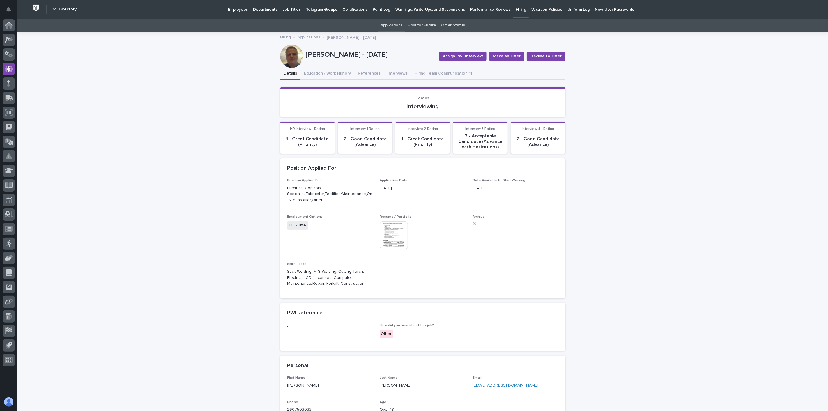
click at [392, 236] on img at bounding box center [394, 235] width 28 height 28
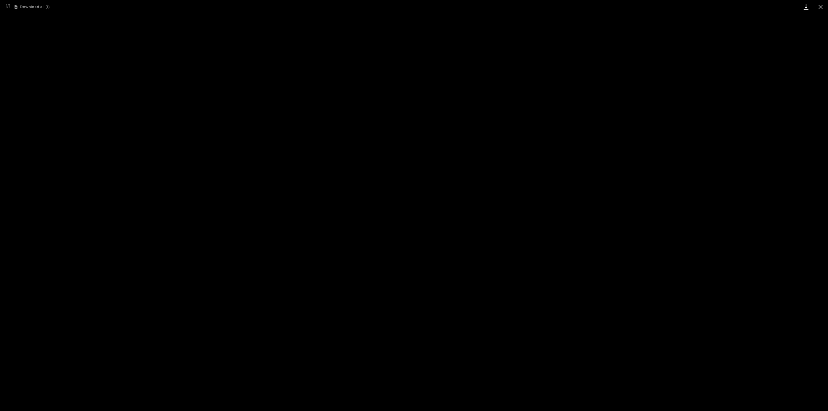
drag, startPoint x: 822, startPoint y: 7, endPoint x: 811, endPoint y: 7, distance: 10.8
click at [822, 7] on button "Close gallery" at bounding box center [821, 7] width 15 height 14
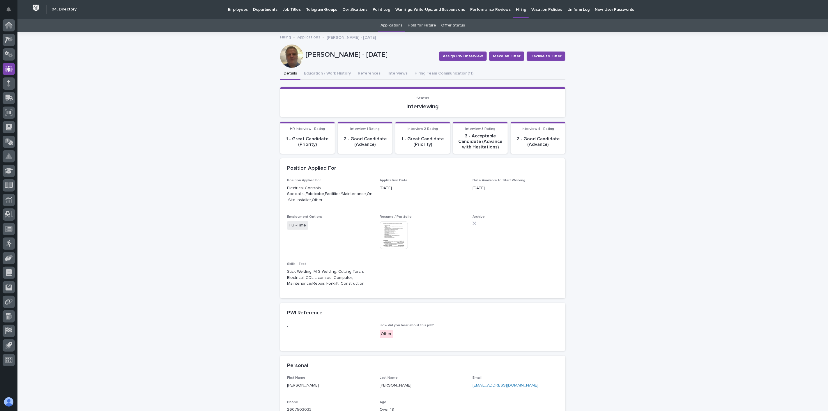
click at [303, 38] on link "Applications" at bounding box center [308, 36] width 23 height 7
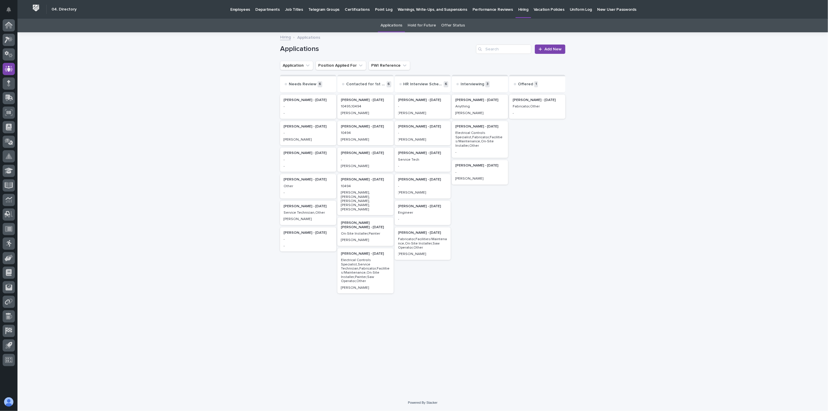
click at [537, 108] on p "Fabricator,Other" at bounding box center [537, 107] width 49 height 4
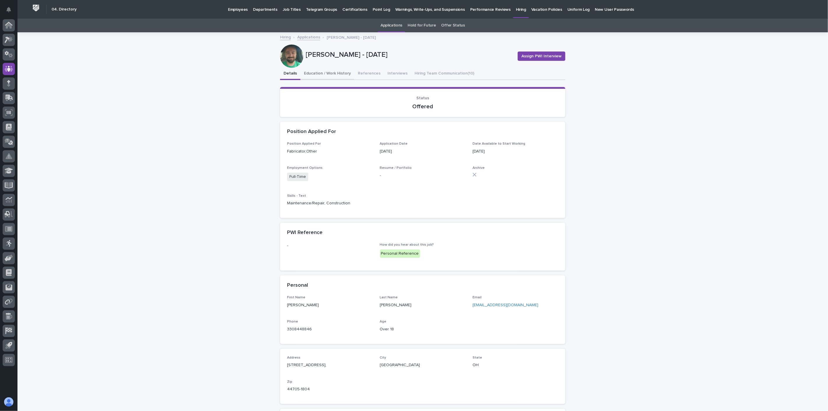
click at [330, 71] on button "Education / Work History" at bounding box center [328, 74] width 54 height 12
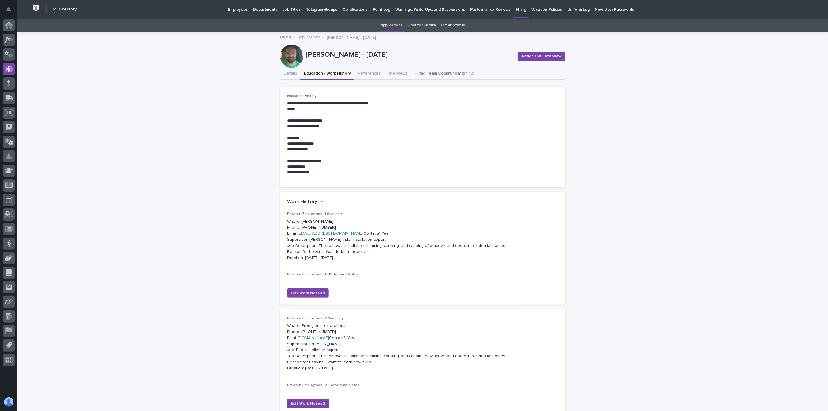
drag, startPoint x: 423, startPoint y: 77, endPoint x: 425, endPoint y: 72, distance: 5.4
click at [423, 77] on button "Hiring Team Communication (10)" at bounding box center [444, 74] width 67 height 12
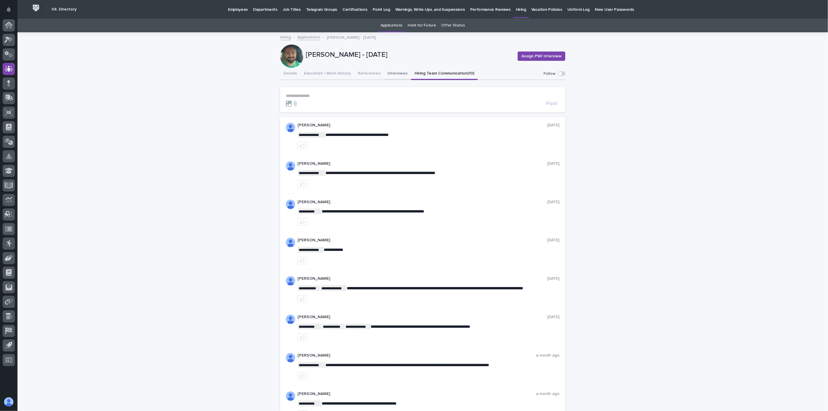
click at [371, 69] on button "References" at bounding box center [369, 74] width 30 height 12
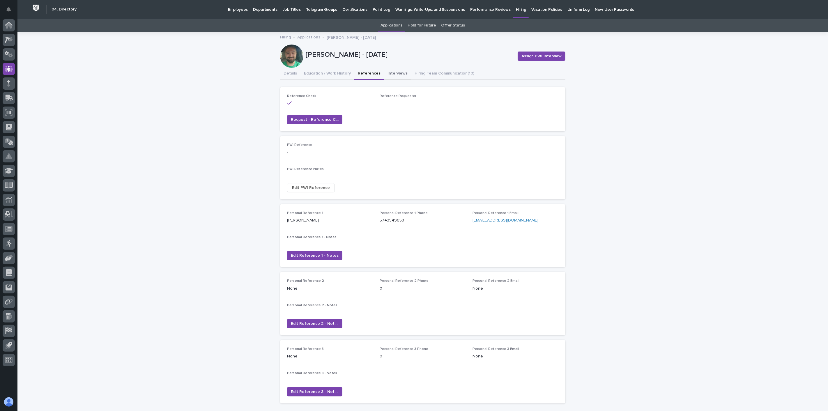
click at [386, 71] on button "Interviews" at bounding box center [397, 74] width 27 height 12
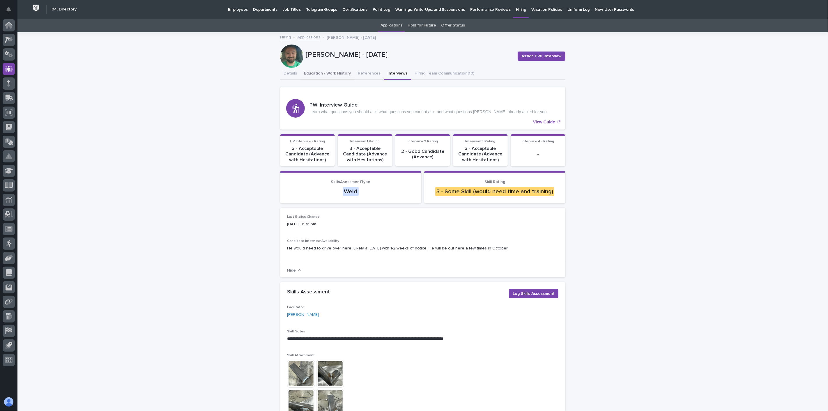
click at [332, 75] on button "Education / Work History" at bounding box center [328, 74] width 54 height 12
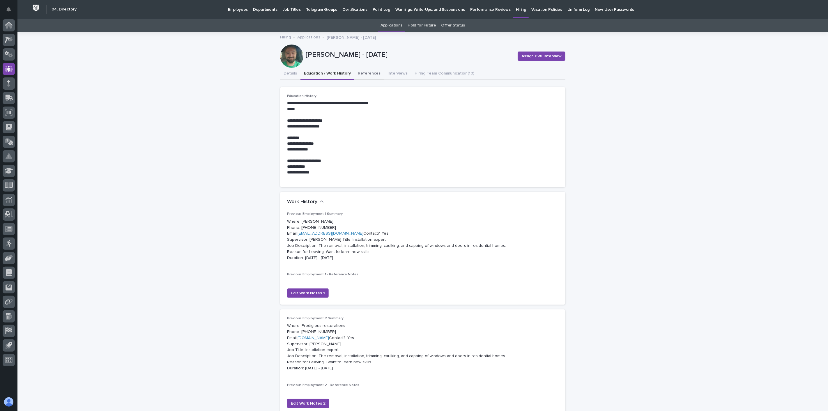
click at [360, 72] on button "References" at bounding box center [369, 74] width 30 height 12
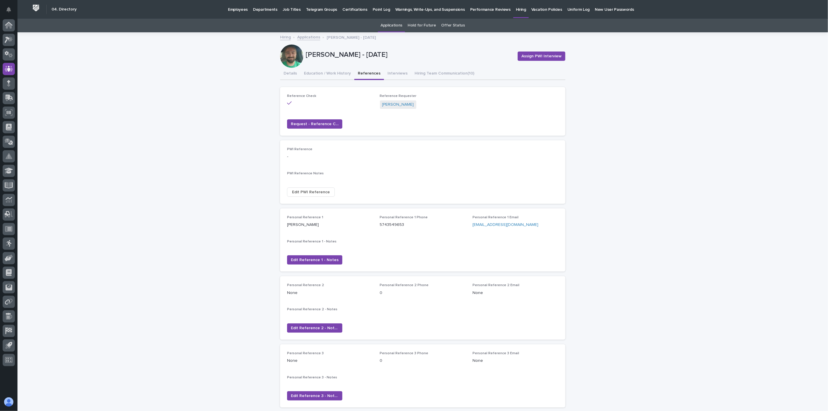
click at [311, 36] on link "Applications" at bounding box center [308, 36] width 23 height 7
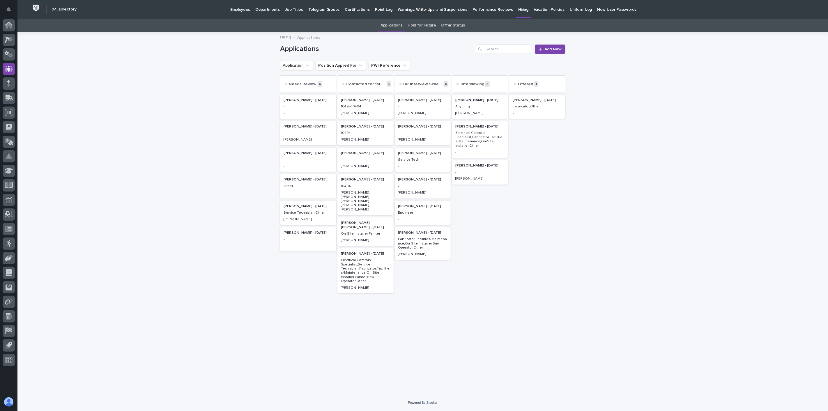
click at [488, 134] on p "Electrical Controls Specialist,Fabricator,Facilities/Maintenance,On-Site Instal…" at bounding box center [480, 139] width 49 height 17
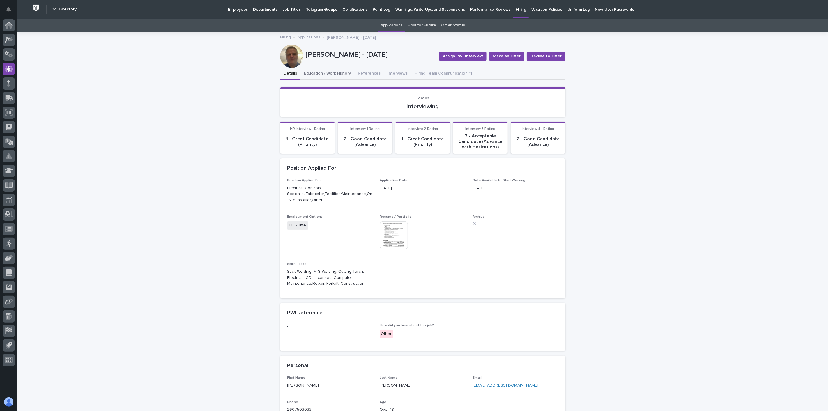
drag, startPoint x: 335, startPoint y: 73, endPoint x: 565, endPoint y: 248, distance: 289.0
click at [335, 73] on button "Education / Work History" at bounding box center [328, 74] width 54 height 12
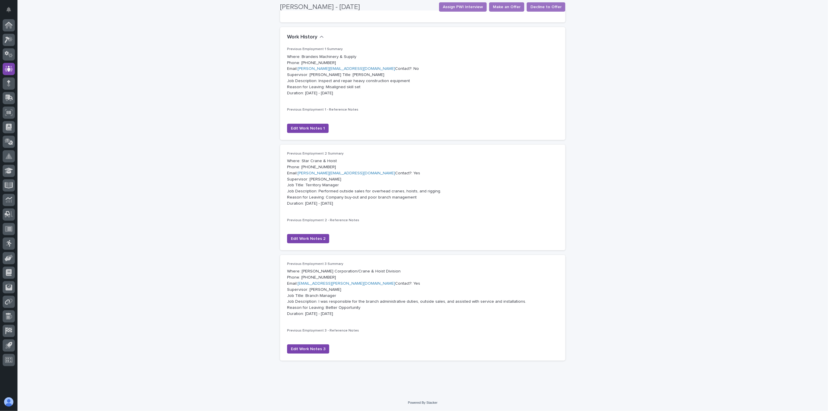
scroll to position [188, 0]
drag, startPoint x: 337, startPoint y: 279, endPoint x: 297, endPoint y: 279, distance: 40.2
click at [297, 279] on p "Where: [PERSON_NAME] Corporation/Crane & Hoist Division Phone: [PHONE_NUMBER] E…" at bounding box center [422, 293] width 271 height 48
copy p "[EMAIL_ADDRESS][PERSON_NAME][DOMAIN_NAME]"
drag, startPoint x: 354, startPoint y: 163, endPoint x: 297, endPoint y: 162, distance: 57.7
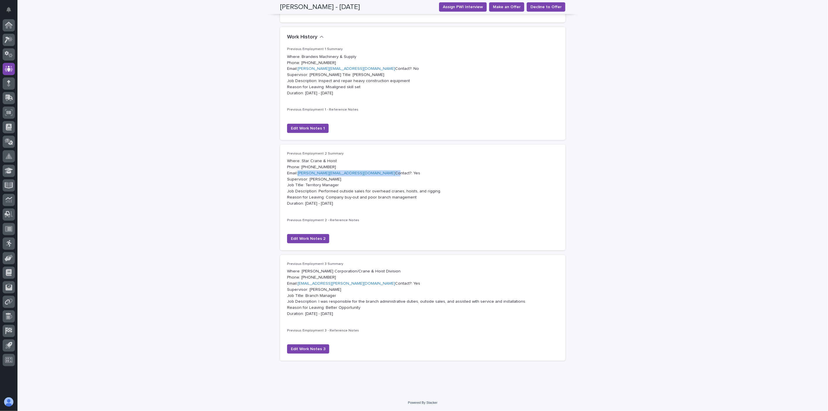
click at [297, 162] on p "Where: Star Crane & Hoist Phone: [PHONE_NUMBER] Email: [PERSON_NAME][EMAIL_ADDR…" at bounding box center [422, 182] width 271 height 48
copy p "[PERSON_NAME][EMAIL_ADDRESS][DOMAIN_NAME]"
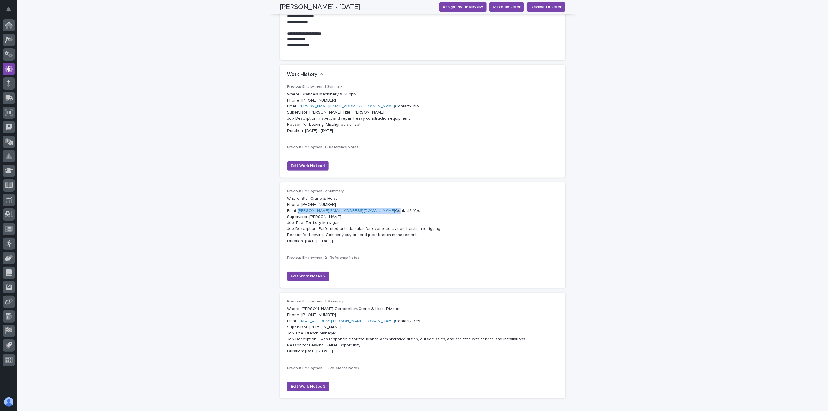
scroll to position [0, 0]
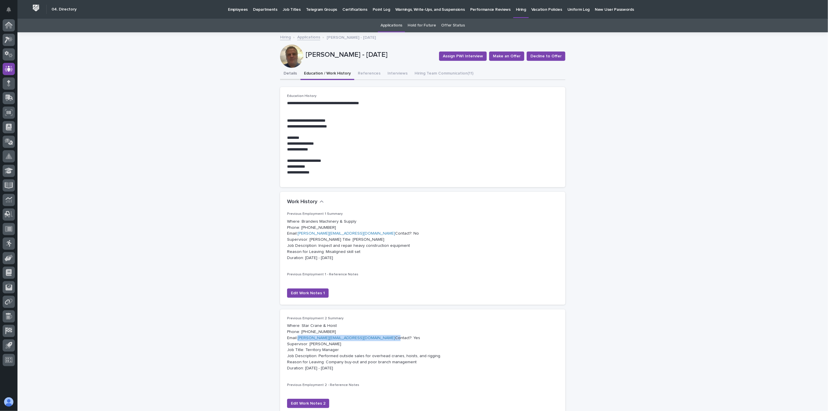
click at [287, 72] on button "Details" at bounding box center [290, 74] width 20 height 12
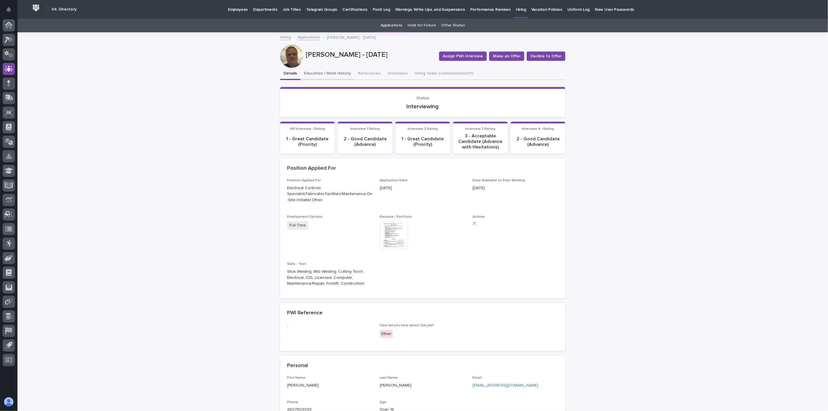
drag, startPoint x: 325, startPoint y: 70, endPoint x: 647, endPoint y: 174, distance: 338.6
click at [325, 70] on button "Education / Work History" at bounding box center [328, 74] width 54 height 12
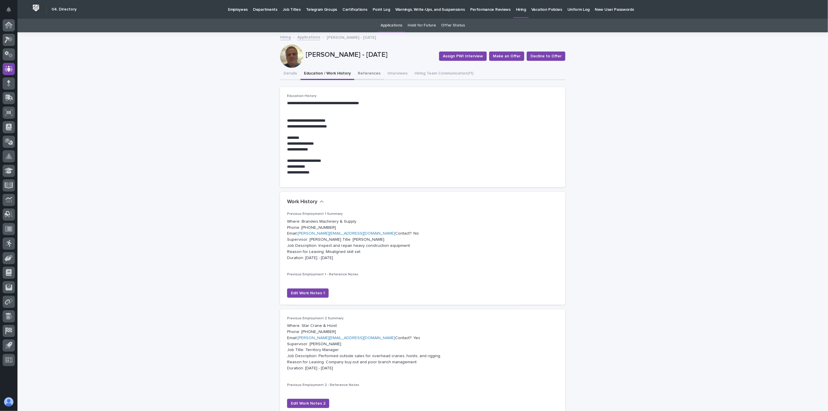
drag, startPoint x: 366, startPoint y: 73, endPoint x: 381, endPoint y: 63, distance: 17.7
click at [366, 73] on button "References" at bounding box center [369, 74] width 30 height 12
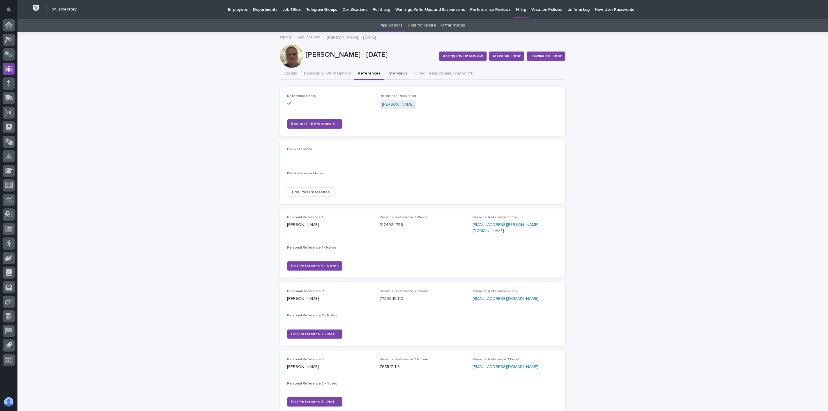
drag, startPoint x: 391, startPoint y: 73, endPoint x: 433, endPoint y: 72, distance: 41.1
click at [391, 73] on button "Interviews" at bounding box center [397, 74] width 27 height 12
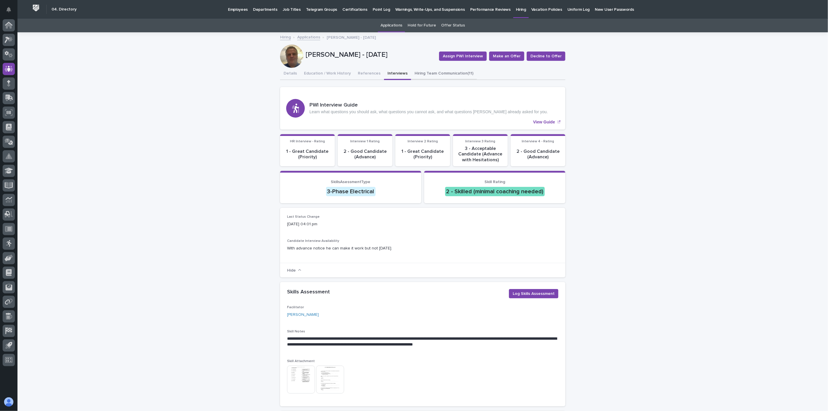
click at [437, 72] on button "Hiring Team Communication (11)" at bounding box center [444, 74] width 66 height 12
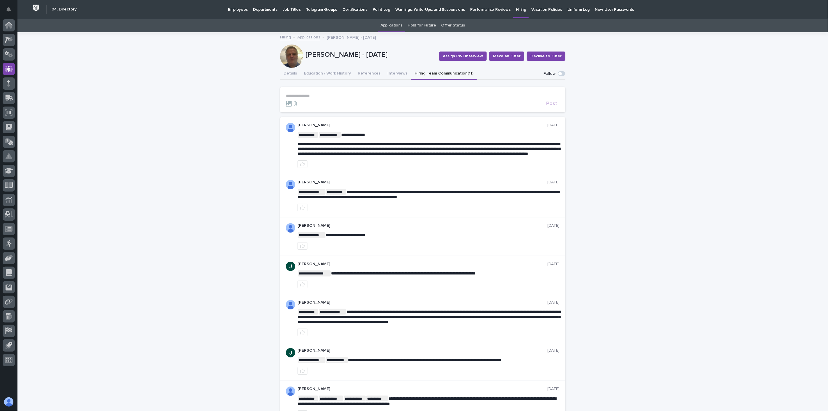
click at [232, 9] on p "Employees" at bounding box center [238, 6] width 20 height 12
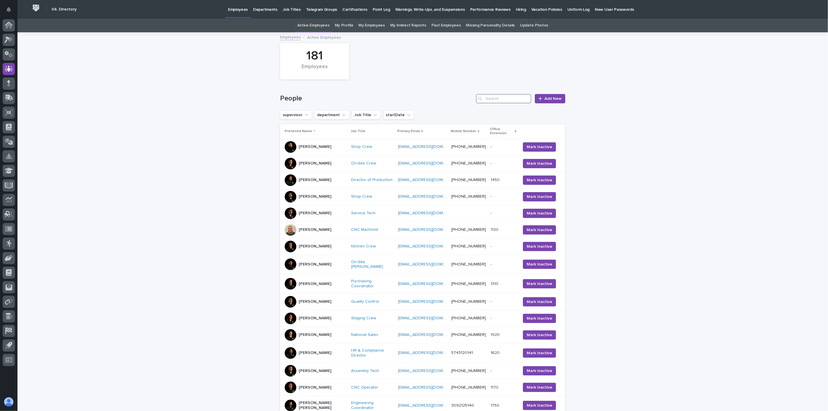
click at [506, 100] on input "Search" at bounding box center [503, 98] width 55 height 9
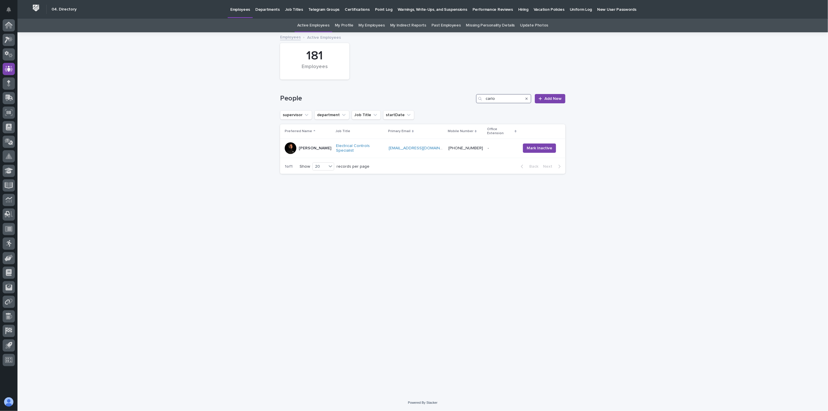
type input "carlo"
click at [518, 8] on p "Hiring" at bounding box center [523, 6] width 10 height 12
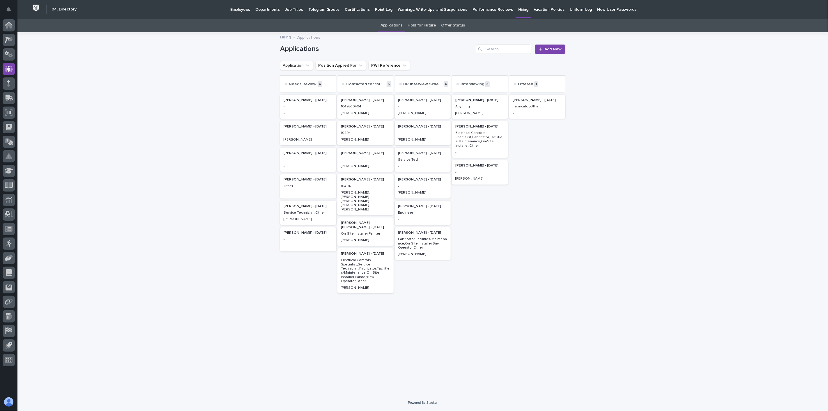
click at [479, 143] on p "Electrical Controls Specialist,Fabricator,Facilities/Maintenance,On-Site Instal…" at bounding box center [480, 139] width 49 height 17
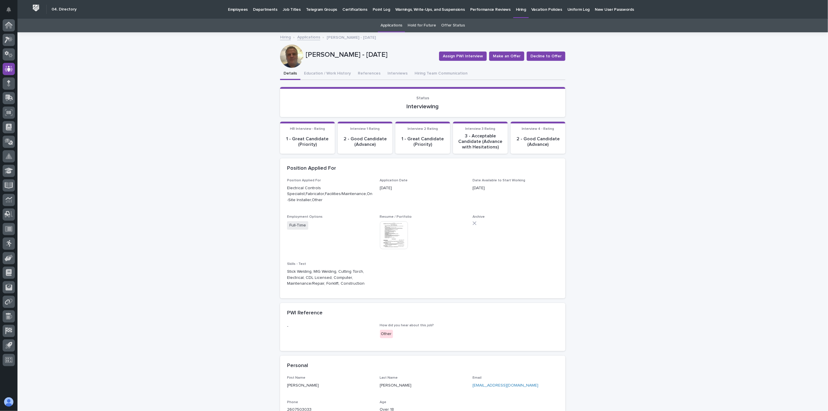
scroll to position [19, 0]
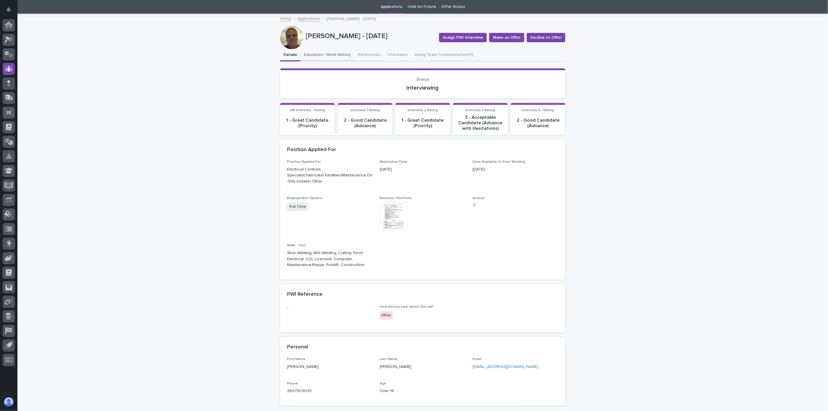
click at [327, 53] on button "Education / Work History" at bounding box center [328, 55] width 54 height 12
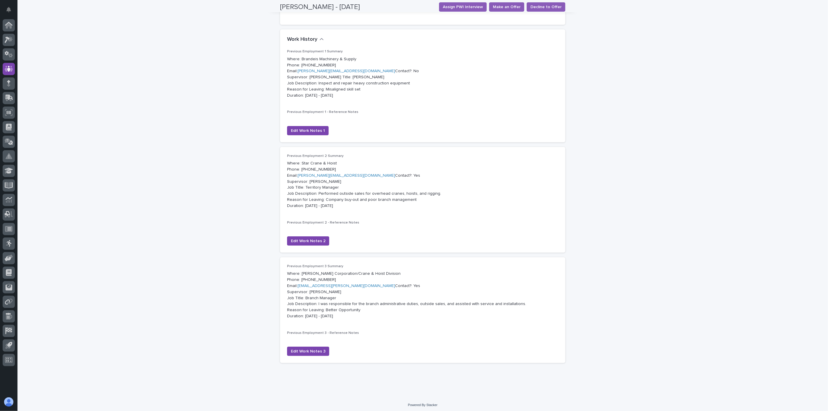
scroll to position [181, 0]
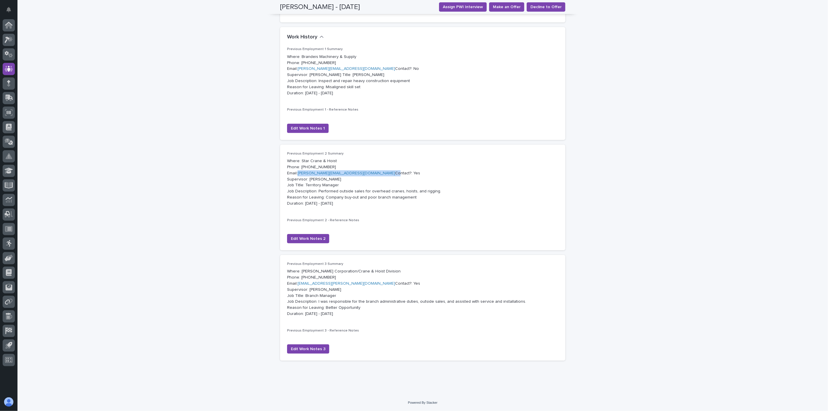
drag, startPoint x: 357, startPoint y: 171, endPoint x: 296, endPoint y: 168, distance: 60.3
click at [296, 168] on p "Where: Star Crane & Hoist Phone: [PHONE_NUMBER] Email: [PERSON_NAME][EMAIL_ADDR…" at bounding box center [422, 182] width 271 height 48
copy p "[PERSON_NAME][EMAIL_ADDRESS][DOMAIN_NAME]"
click at [311, 236] on span "Edit Work Notes 2" at bounding box center [308, 239] width 35 height 6
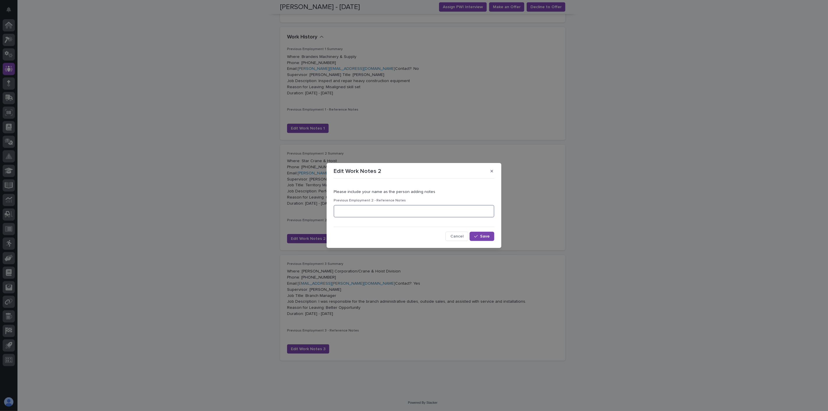
click at [383, 211] on textarea at bounding box center [414, 211] width 161 height 13
type textarea "**********"
click at [487, 234] on span "Save" at bounding box center [485, 236] width 10 height 4
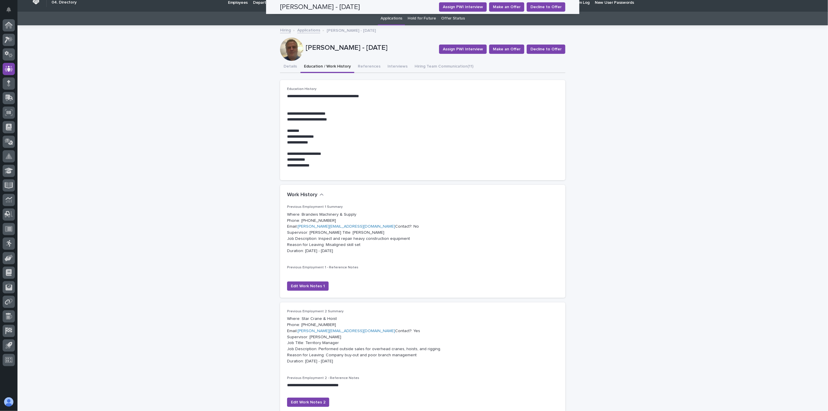
scroll to position [0, 0]
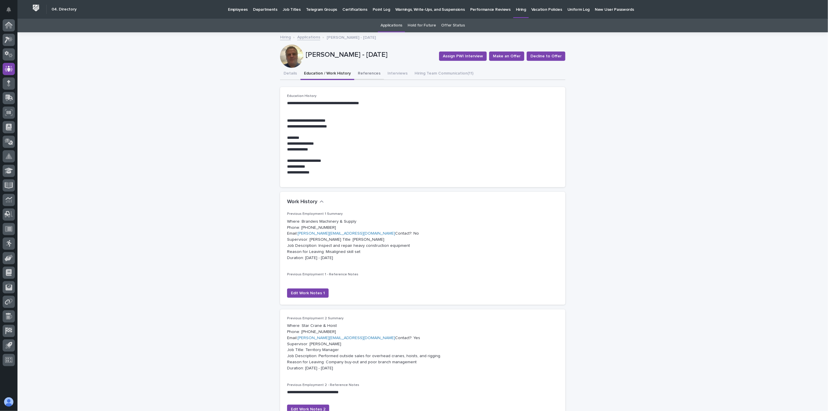
click at [367, 74] on button "References" at bounding box center [369, 74] width 30 height 12
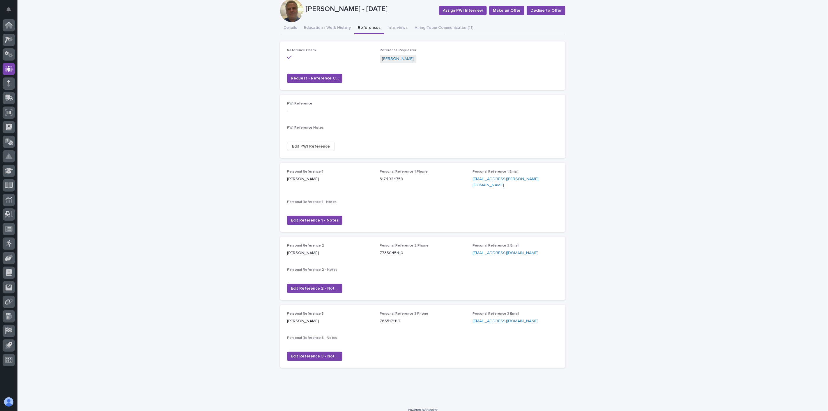
scroll to position [46, 0]
drag, startPoint x: 514, startPoint y: 313, endPoint x: 470, endPoint y: 316, distance: 43.8
click at [473, 318] on p "[EMAIL_ADDRESS][DOMAIN_NAME]" at bounding box center [516, 321] width 86 height 6
copy link "[EMAIL_ADDRESS][DOMAIN_NAME]"
click at [317, 353] on span "Edit Reference 3 - Notes" at bounding box center [315, 356] width 48 height 6
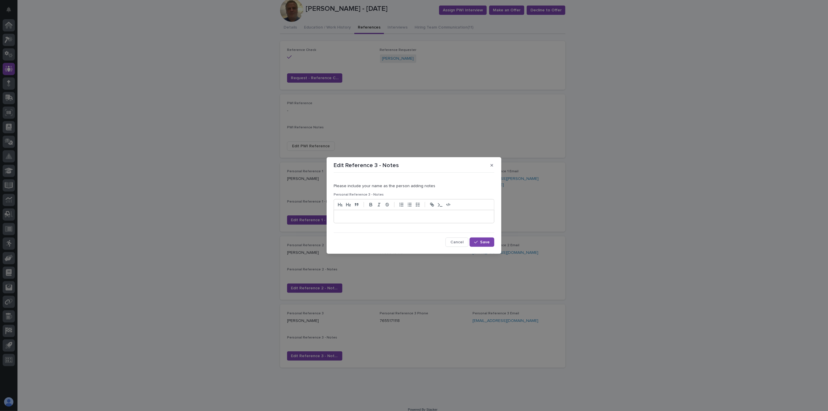
click at [392, 216] on p at bounding box center [413, 217] width 151 height 6
click at [476, 243] on icon "button" at bounding box center [475, 242] width 3 height 4
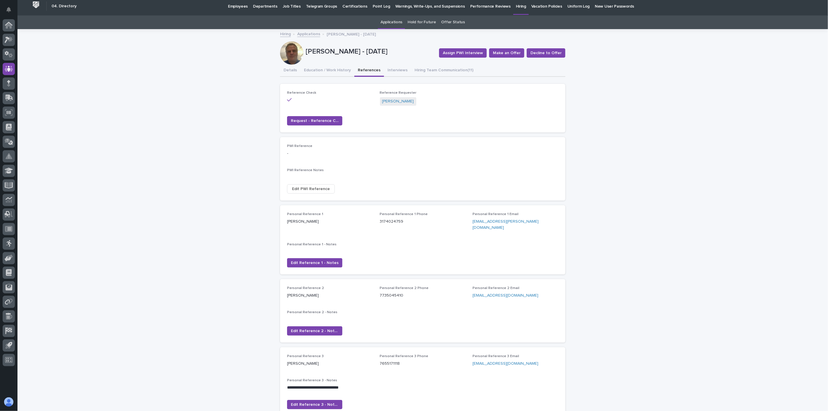
scroll to position [0, 0]
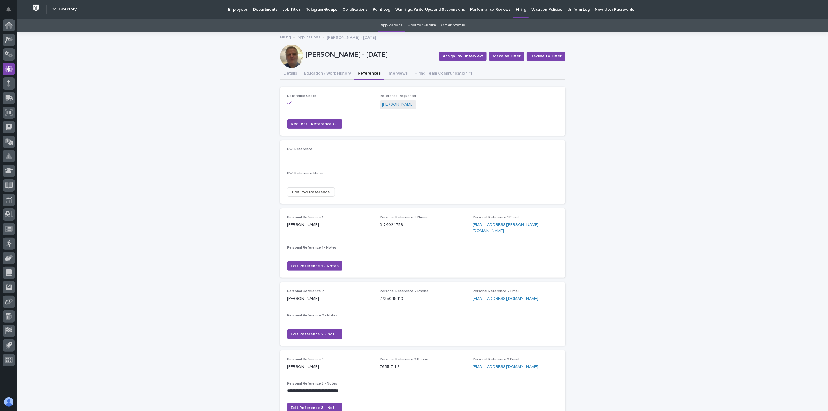
click at [312, 38] on link "Applications" at bounding box center [308, 36] width 23 height 7
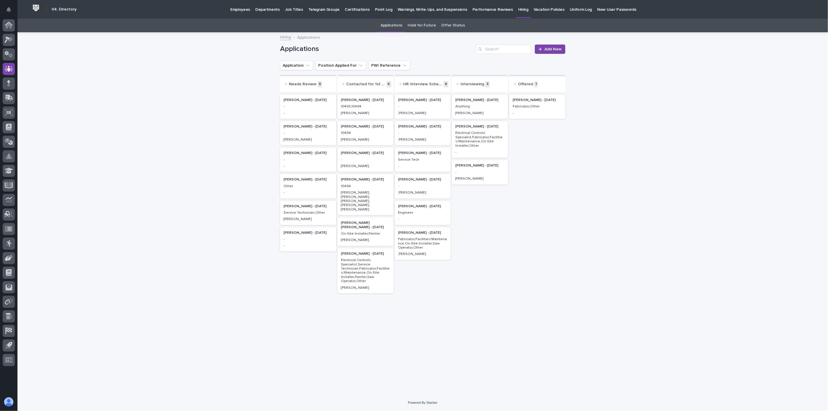
click at [538, 102] on p "[PERSON_NAME] - [DATE]" at bounding box center [537, 100] width 49 height 4
